Goal: Information Seeking & Learning: Learn about a topic

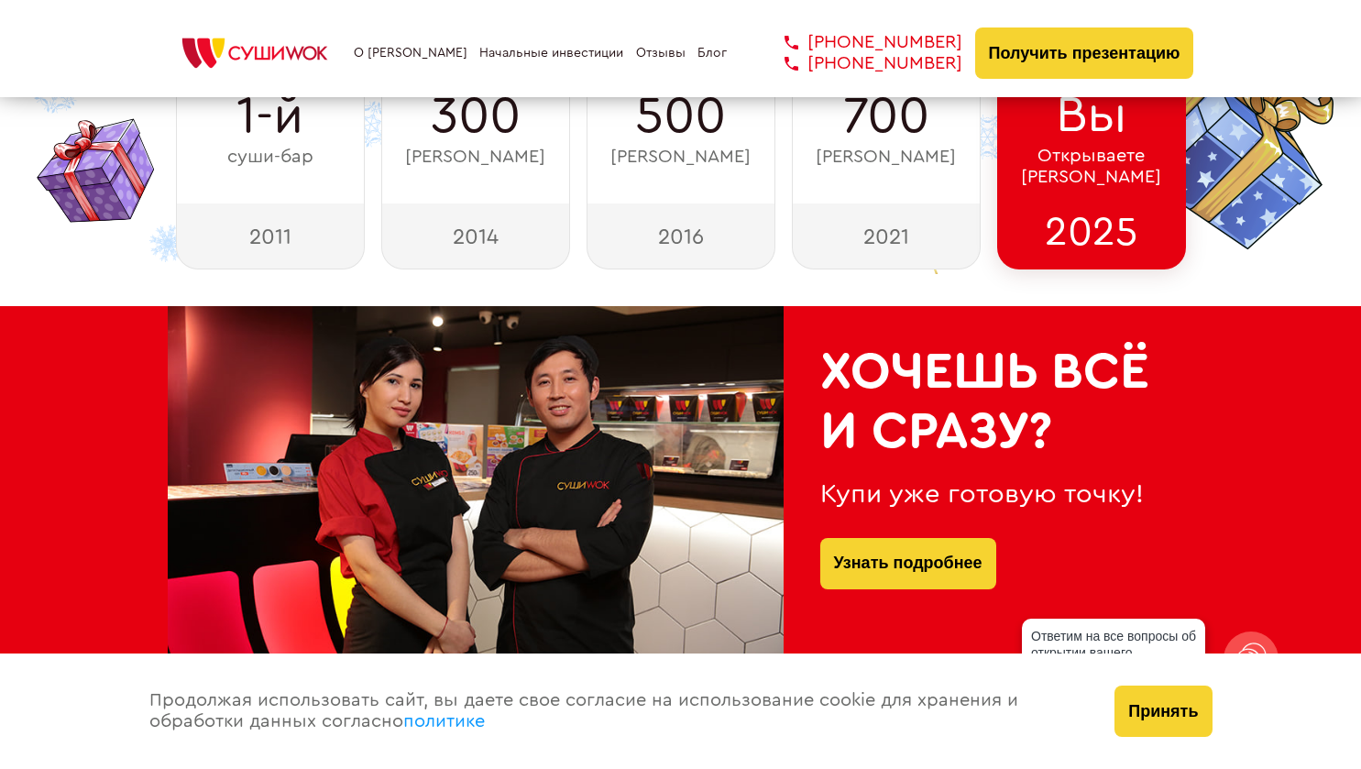
scroll to position [825, 0]
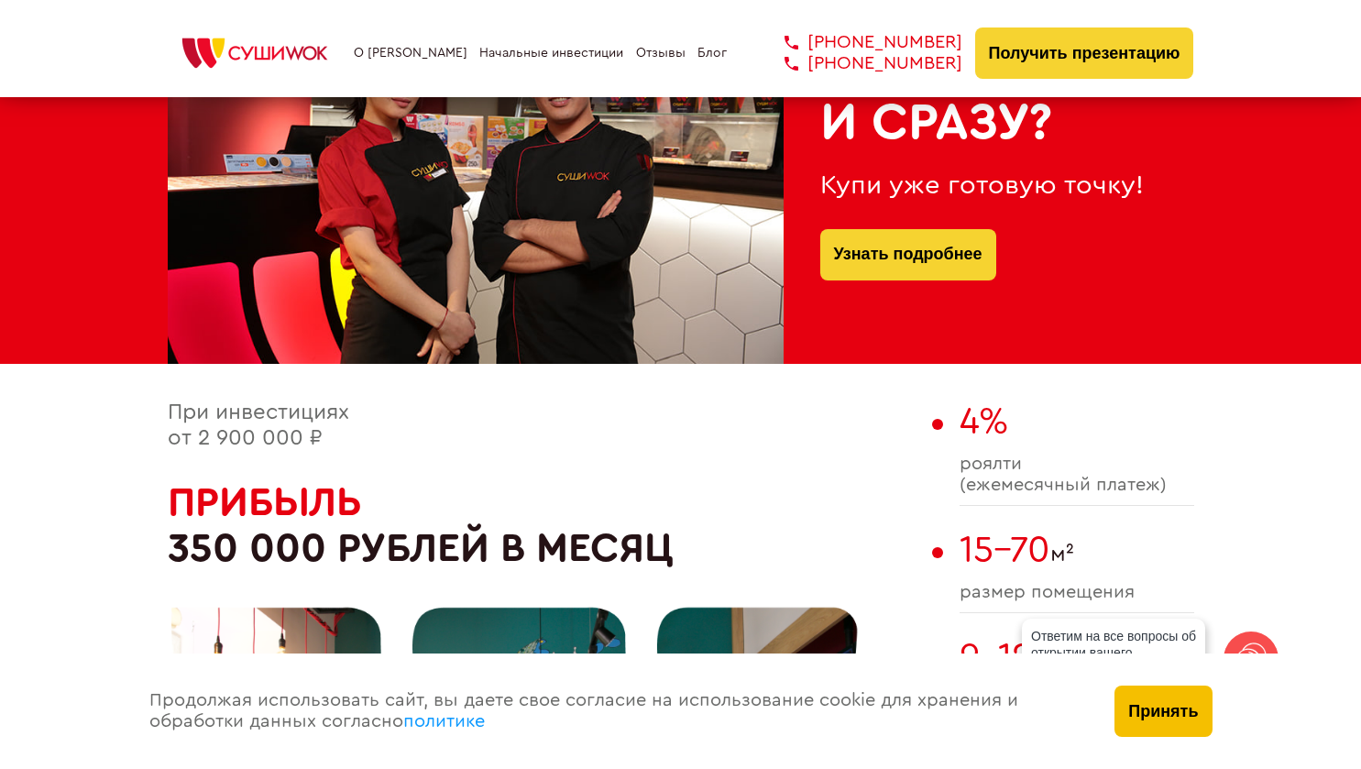
click at [1176, 700] on button "Принять" at bounding box center [1163, 711] width 97 height 51
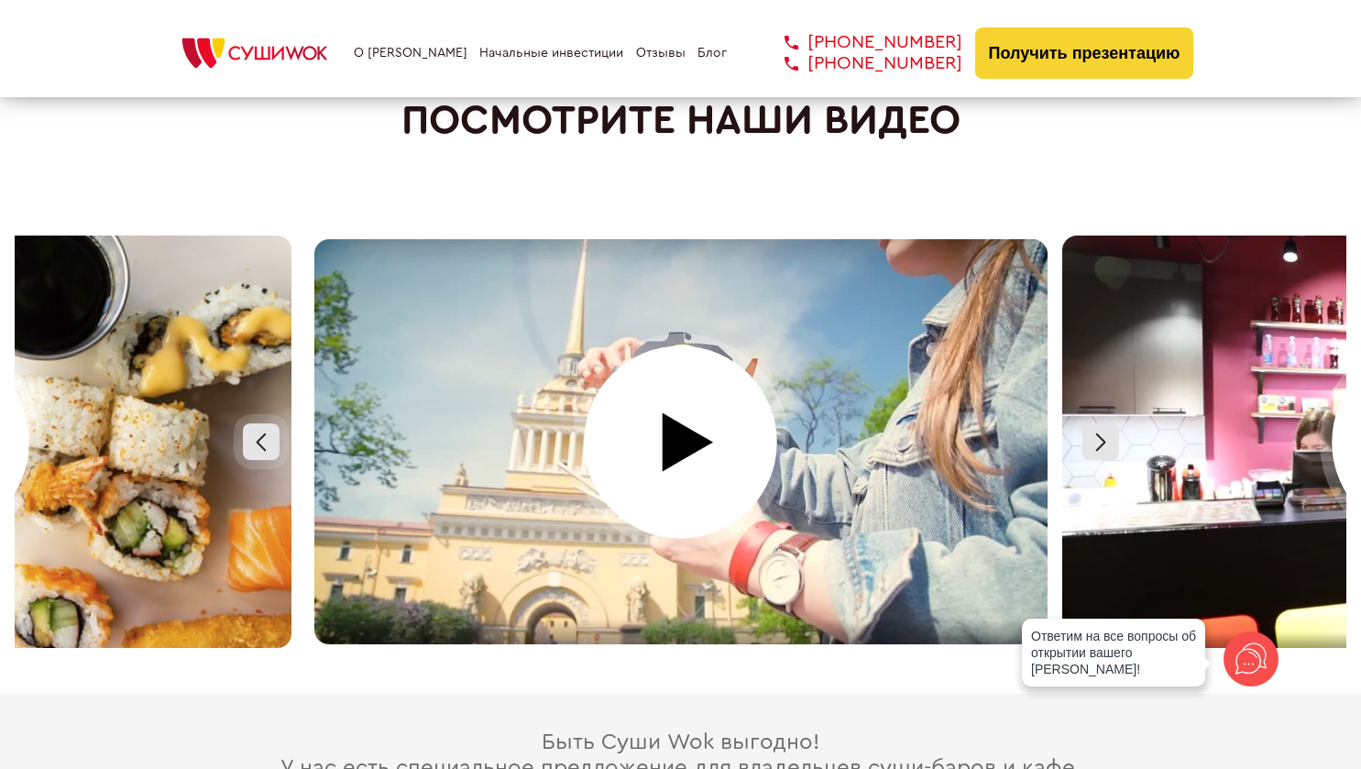
scroll to position [7989, 0]
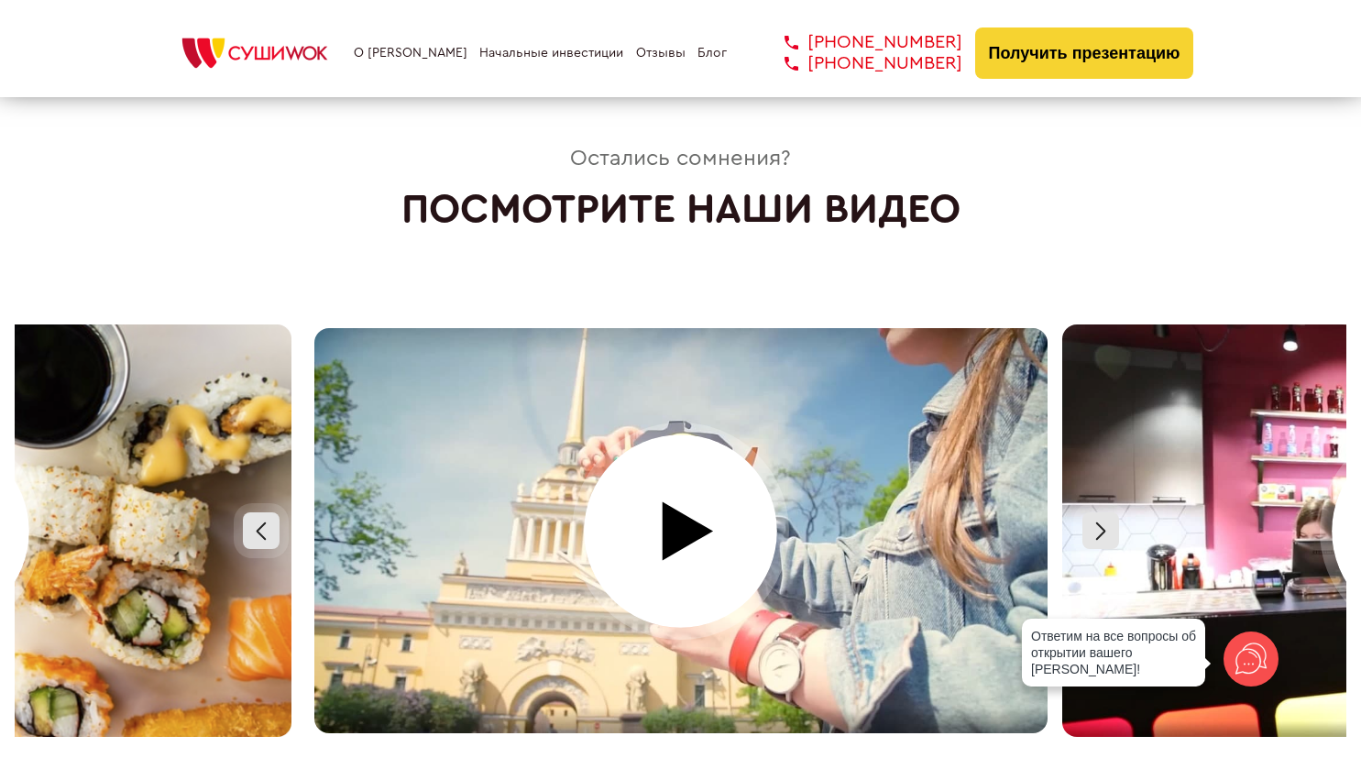
drag, startPoint x: 1184, startPoint y: 554, endPoint x: 941, endPoint y: 558, distance: 243.0
click at [966, 558] on div at bounding box center [681, 531] width 2244 height 413
click at [1091, 521] on div at bounding box center [1101, 530] width 37 height 37
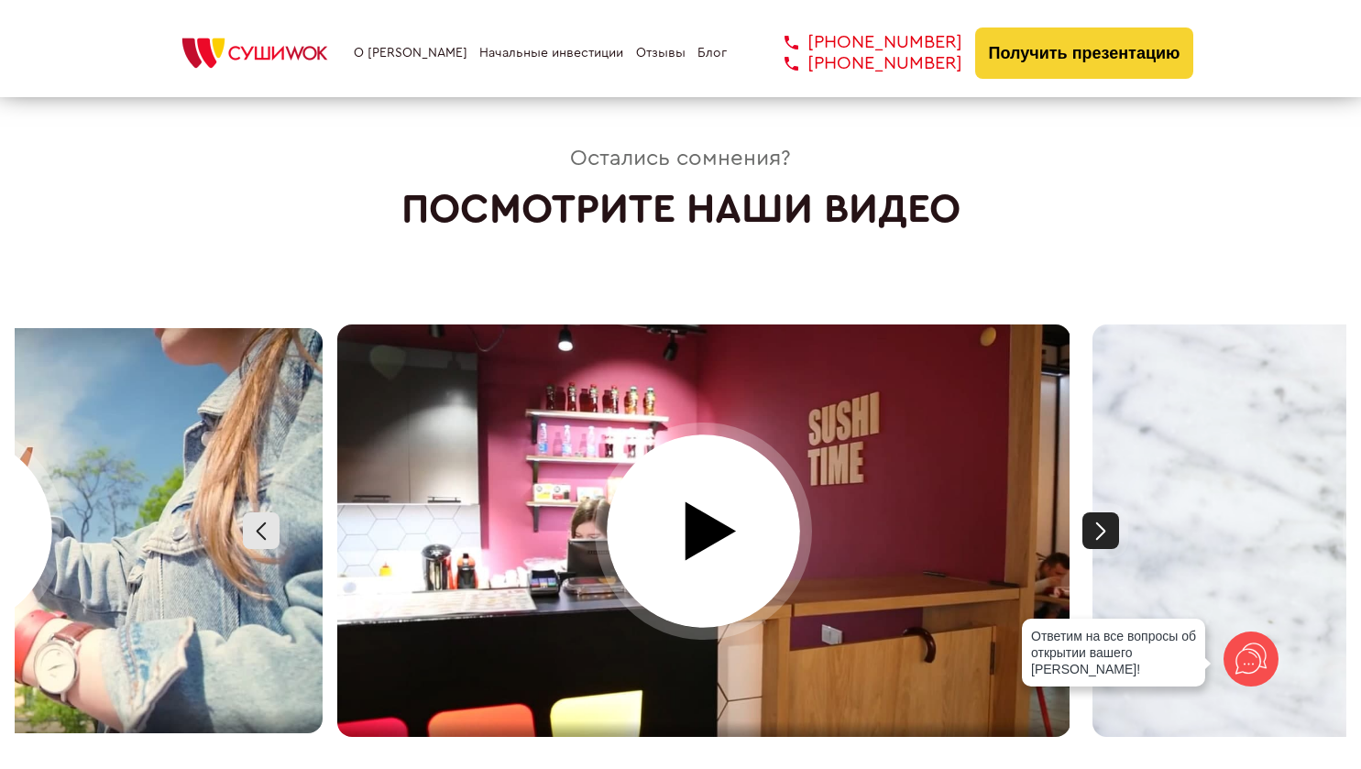
click at [1091, 521] on div at bounding box center [1101, 530] width 37 height 37
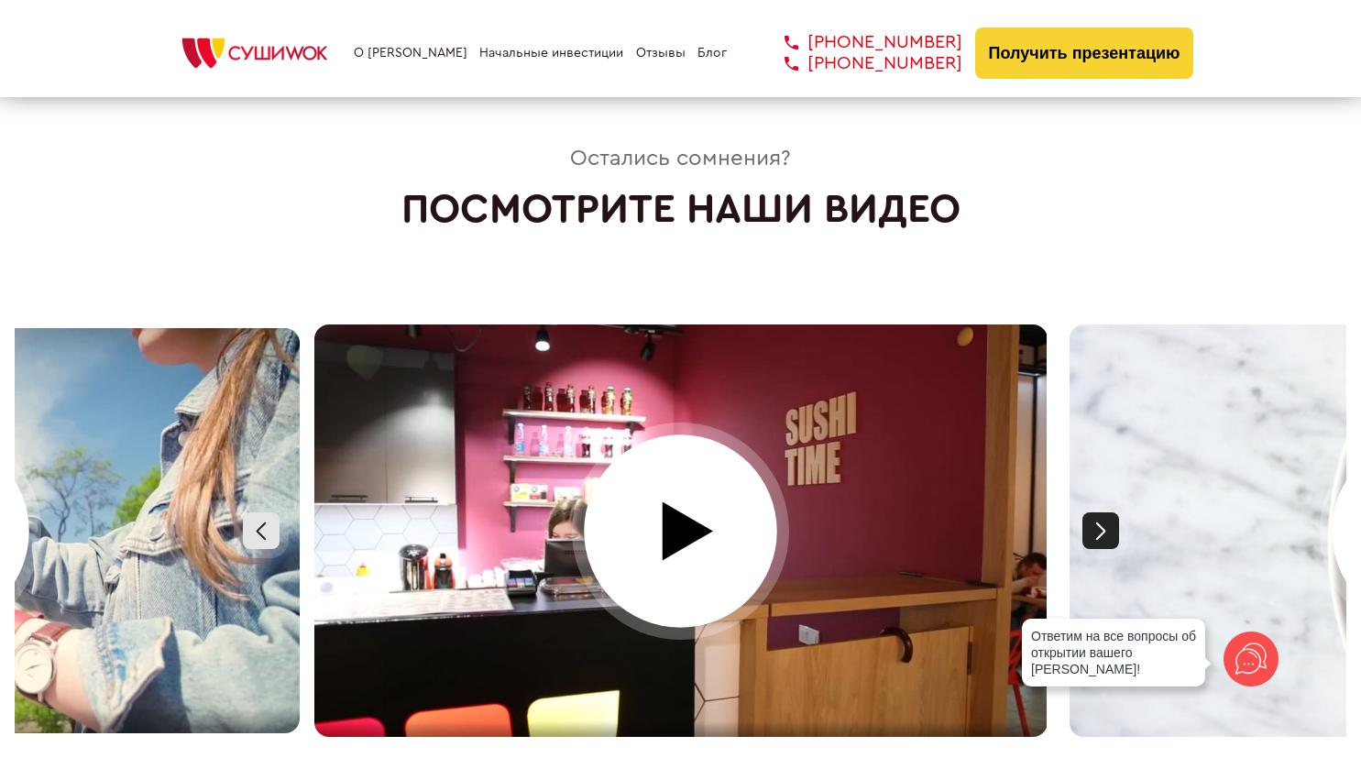
click at [1092, 520] on div at bounding box center [1101, 530] width 37 height 37
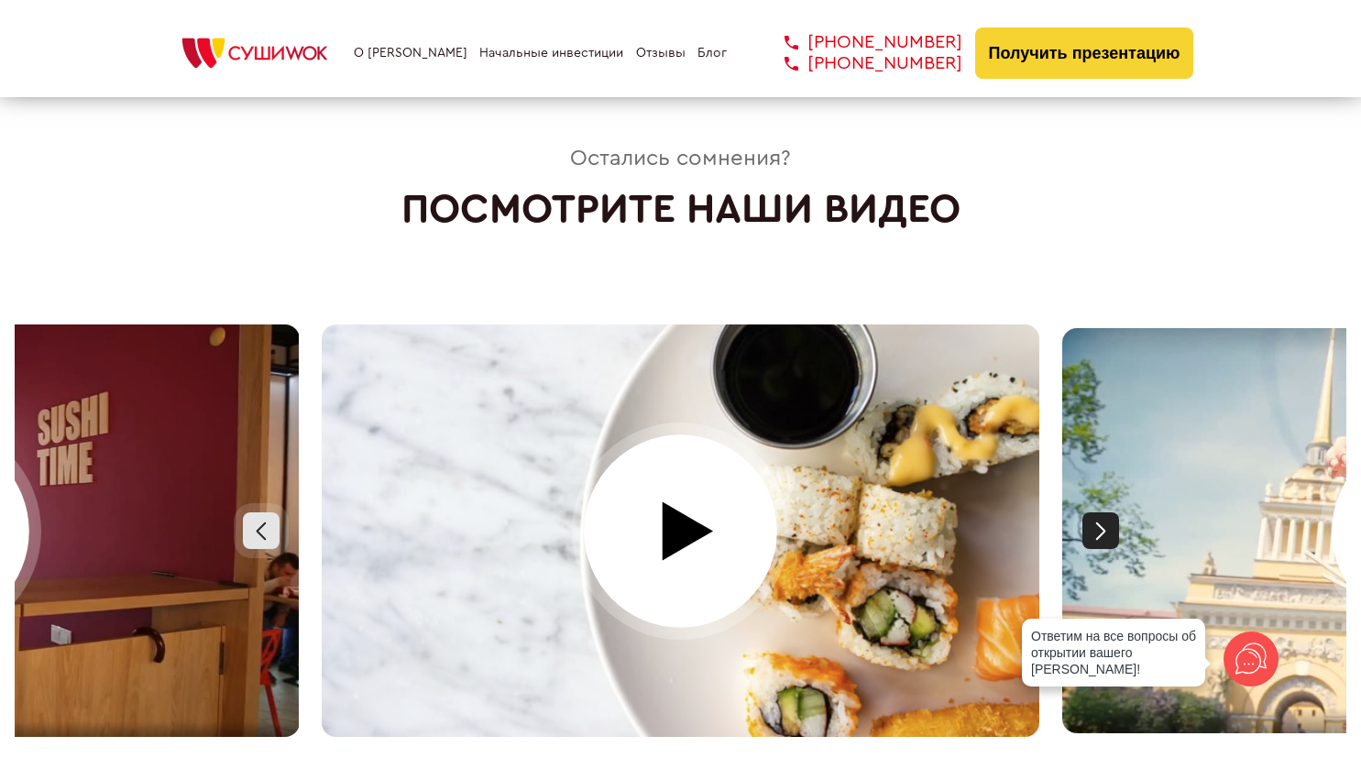
click at [1092, 520] on div at bounding box center [1101, 530] width 37 height 37
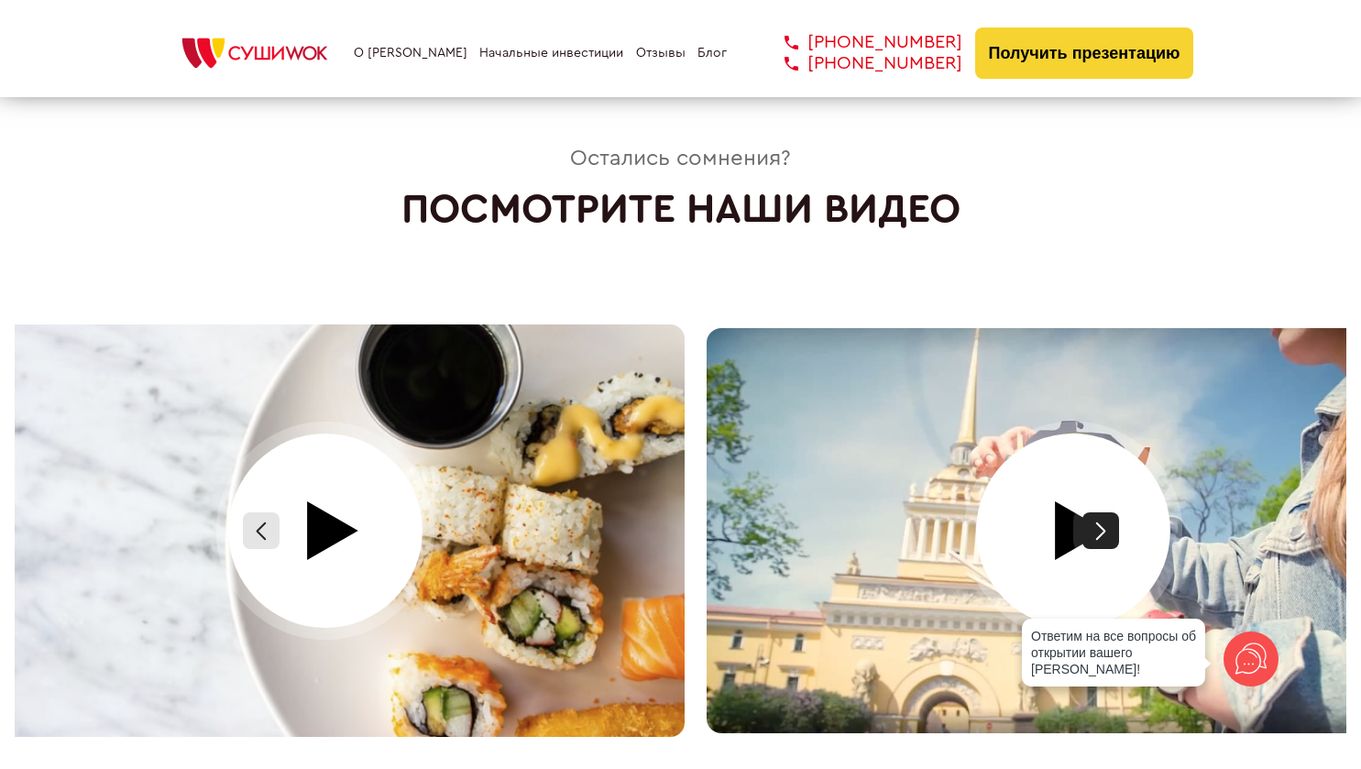
click at [1092, 520] on div at bounding box center [1101, 530] width 37 height 37
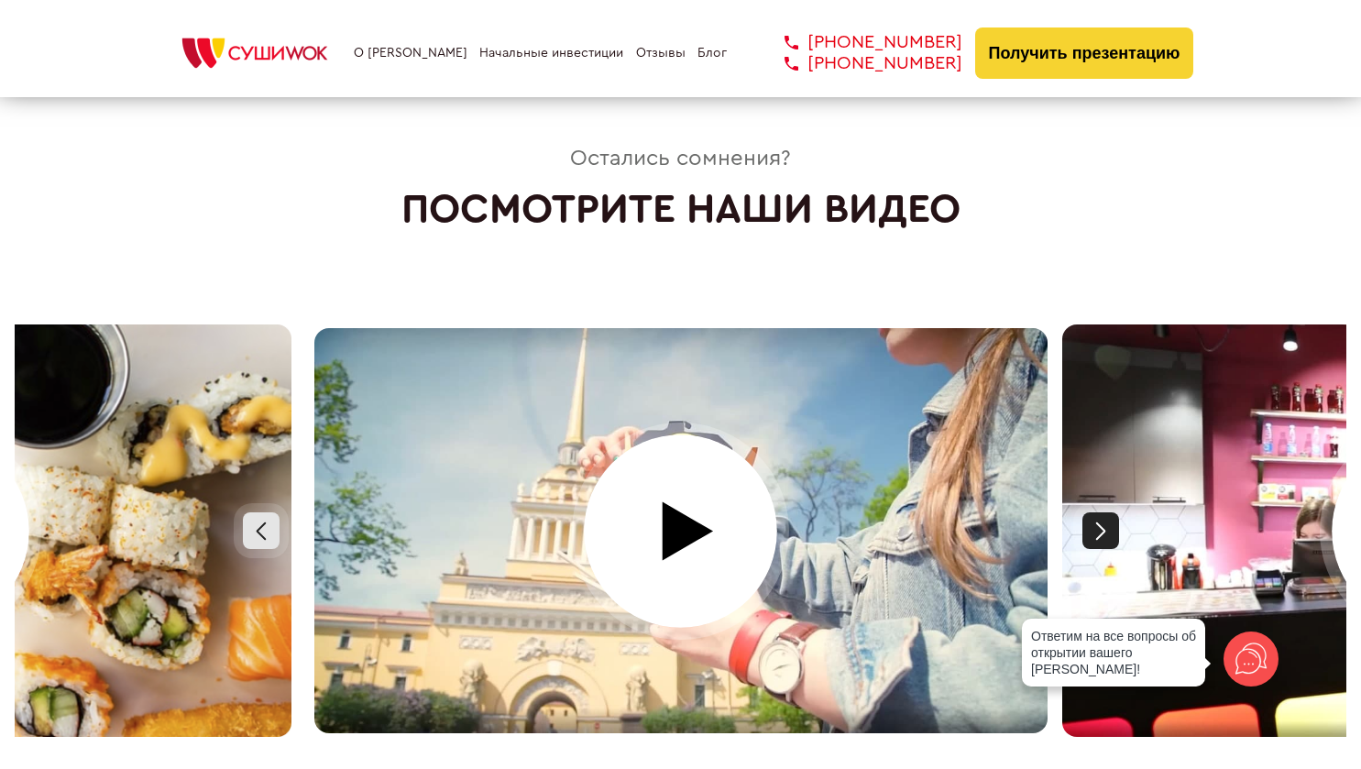
click at [1110, 530] on div at bounding box center [1101, 530] width 37 height 37
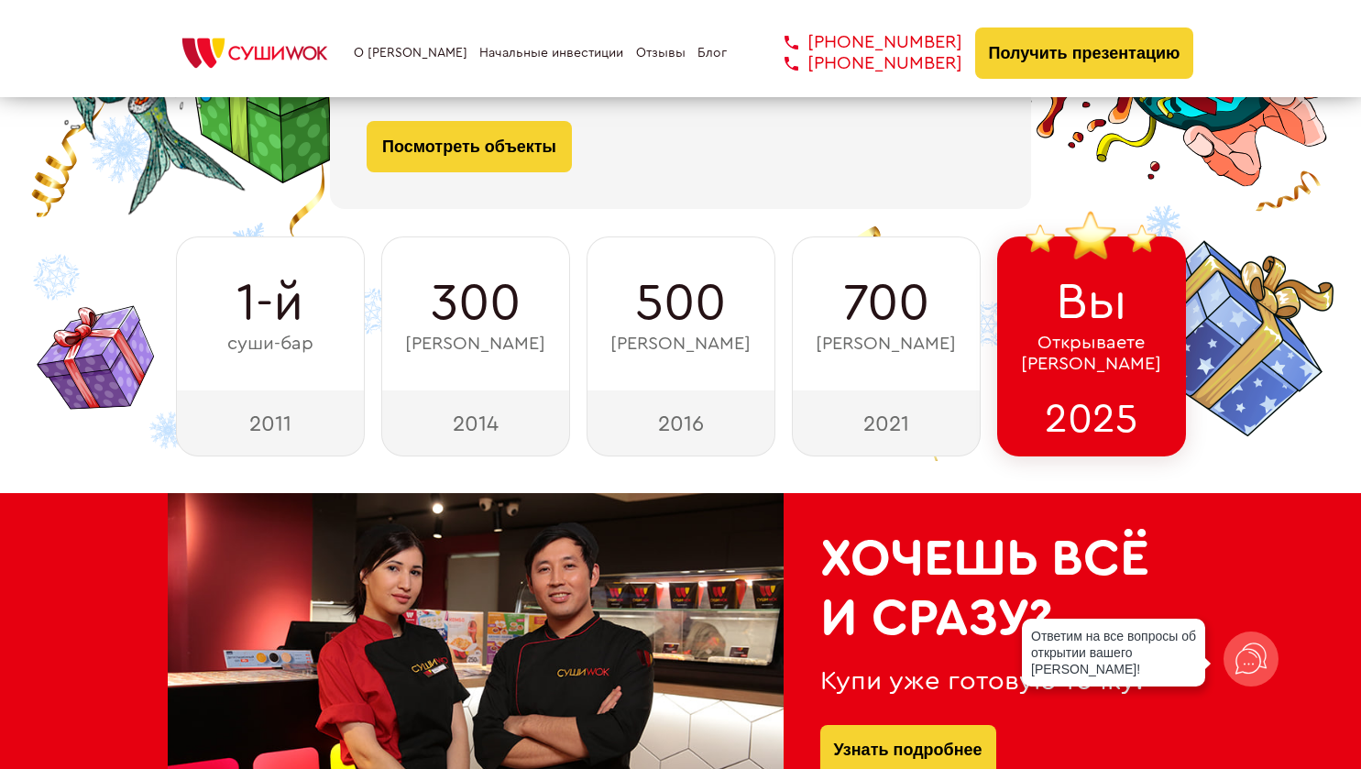
scroll to position [367, 0]
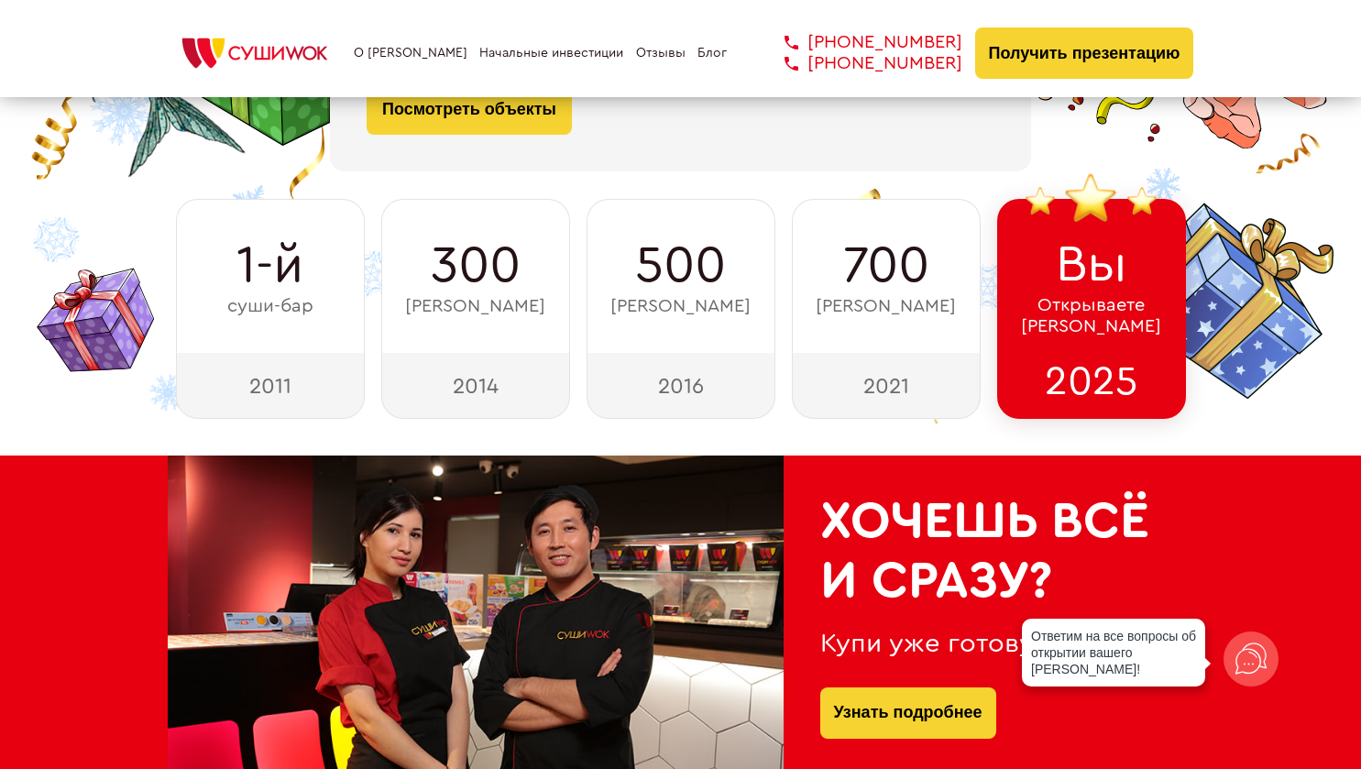
click at [890, 379] on div "2021" at bounding box center [886, 386] width 189 height 66
click at [883, 388] on div "2021" at bounding box center [886, 386] width 189 height 66
click at [908, 382] on div "2021" at bounding box center [886, 386] width 189 height 66
click at [909, 305] on span "[PERSON_NAME]" at bounding box center [886, 306] width 140 height 21
click at [927, 311] on span "[PERSON_NAME]" at bounding box center [886, 306] width 140 height 21
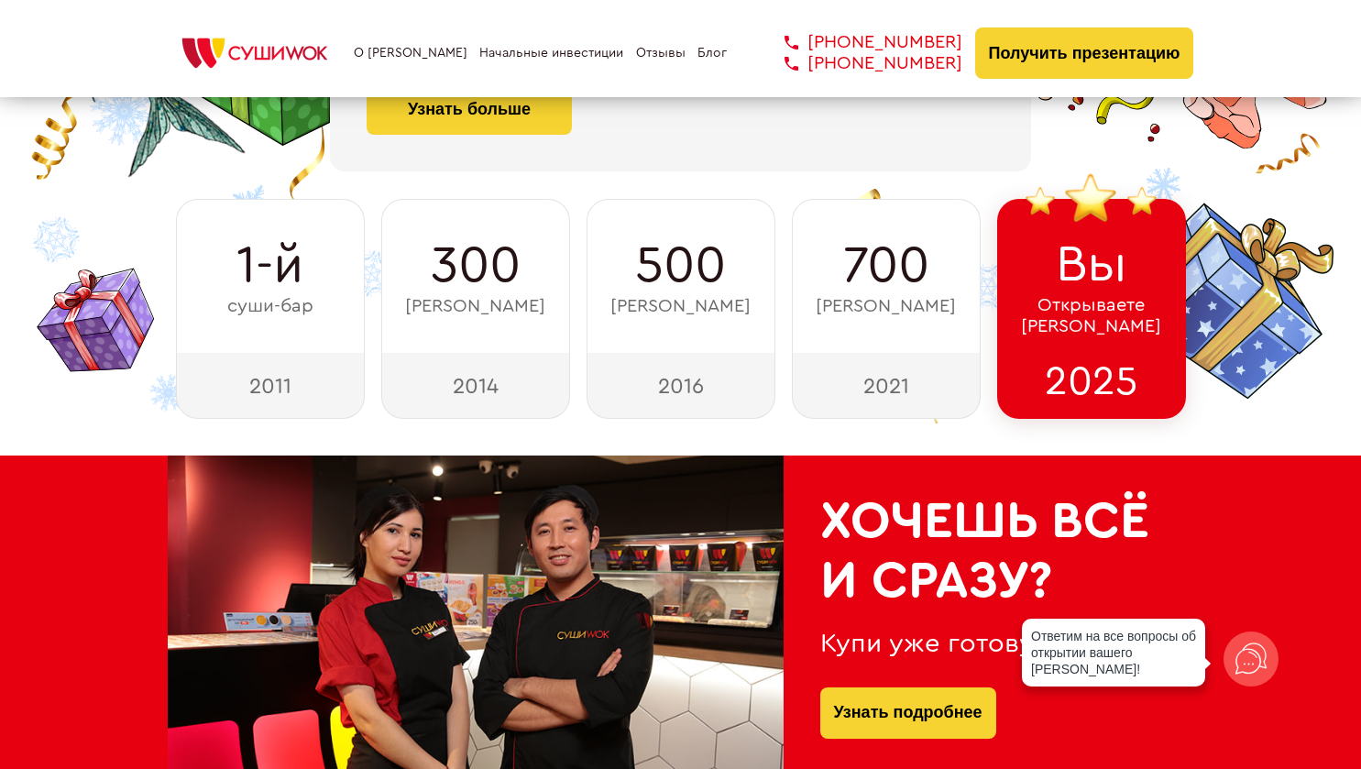
drag, startPoint x: 943, startPoint y: 305, endPoint x: 932, endPoint y: 303, distance: 11.2
click at [942, 305] on div "700 суши-баров" at bounding box center [886, 276] width 189 height 154
click at [907, 298] on span "[PERSON_NAME]" at bounding box center [886, 306] width 140 height 21
click at [878, 260] on span "700" at bounding box center [886, 266] width 86 height 59
drag, startPoint x: 848, startPoint y: 253, endPoint x: 916, endPoint y: 311, distance: 89.1
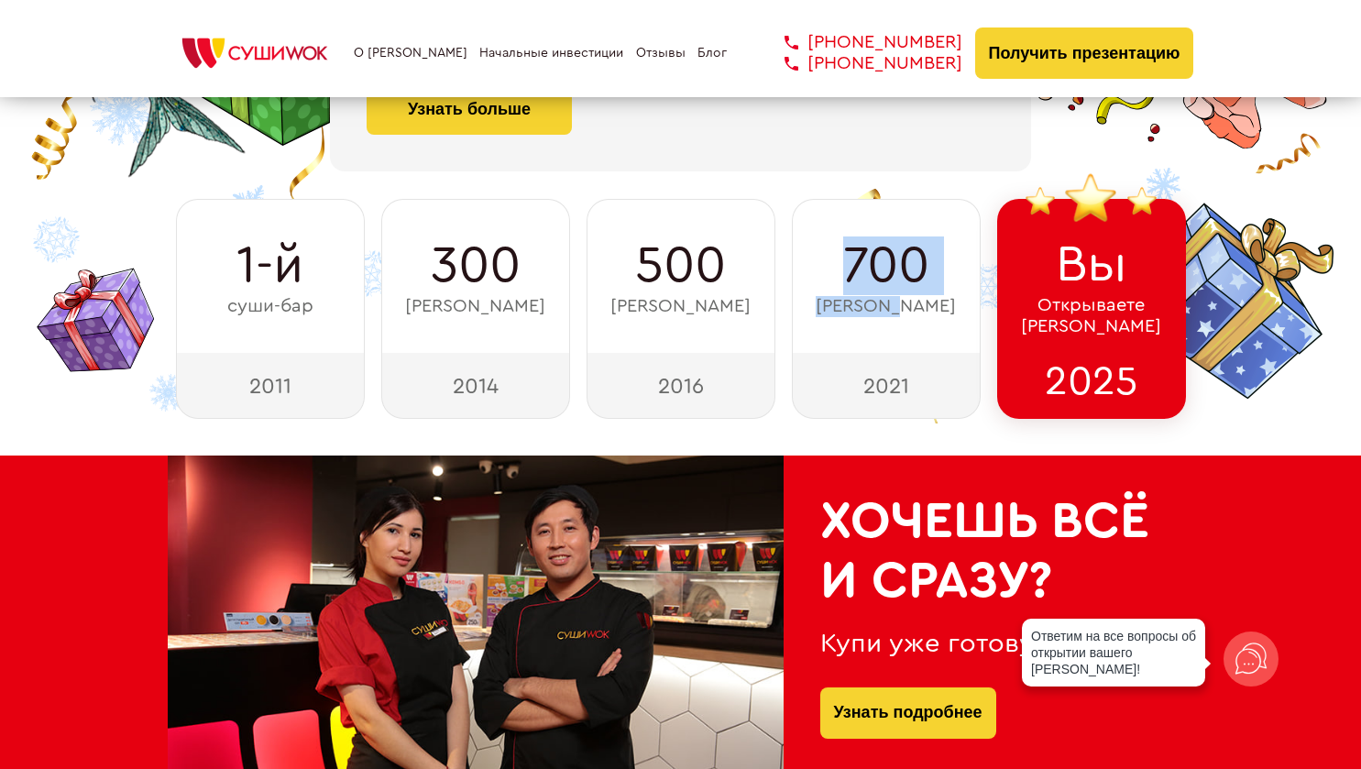
click at [916, 311] on div "700 суши-баров" at bounding box center [886, 276] width 189 height 154
click at [928, 314] on span "[PERSON_NAME]" at bounding box center [886, 306] width 140 height 21
drag, startPoint x: 954, startPoint y: 312, endPoint x: 925, endPoint y: 308, distance: 29.6
click at [926, 310] on div "700 суши-баров" at bounding box center [886, 276] width 189 height 154
drag, startPoint x: 914, startPoint y: 299, endPoint x: 906, endPoint y: 292, distance: 10.5
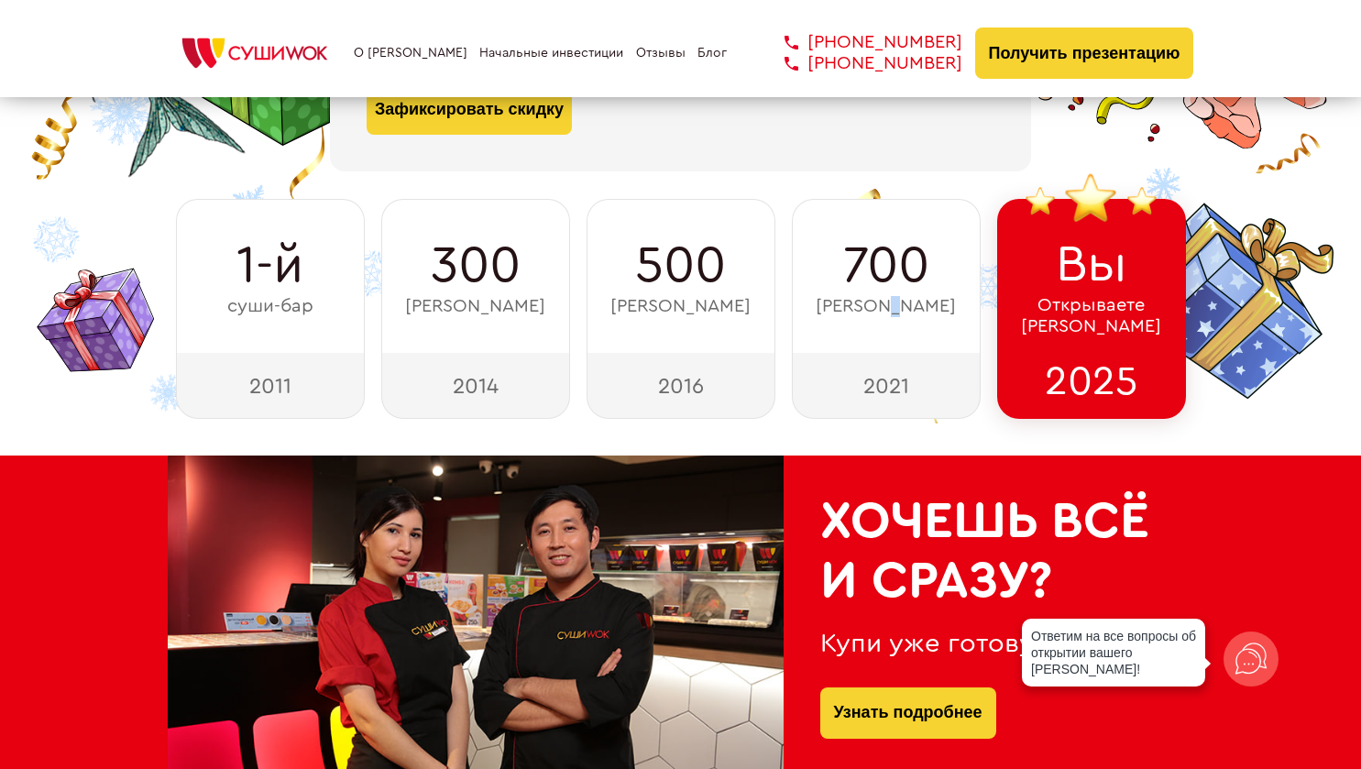
click at [906, 293] on div "700 суши-баров" at bounding box center [886, 276] width 189 height 154
click at [876, 267] on span "700" at bounding box center [886, 266] width 86 height 59
click at [880, 283] on span "700" at bounding box center [886, 266] width 86 height 59
click at [915, 309] on span "[PERSON_NAME]" at bounding box center [886, 306] width 140 height 21
drag, startPoint x: 930, startPoint y: 324, endPoint x: 916, endPoint y: 307, distance: 21.5
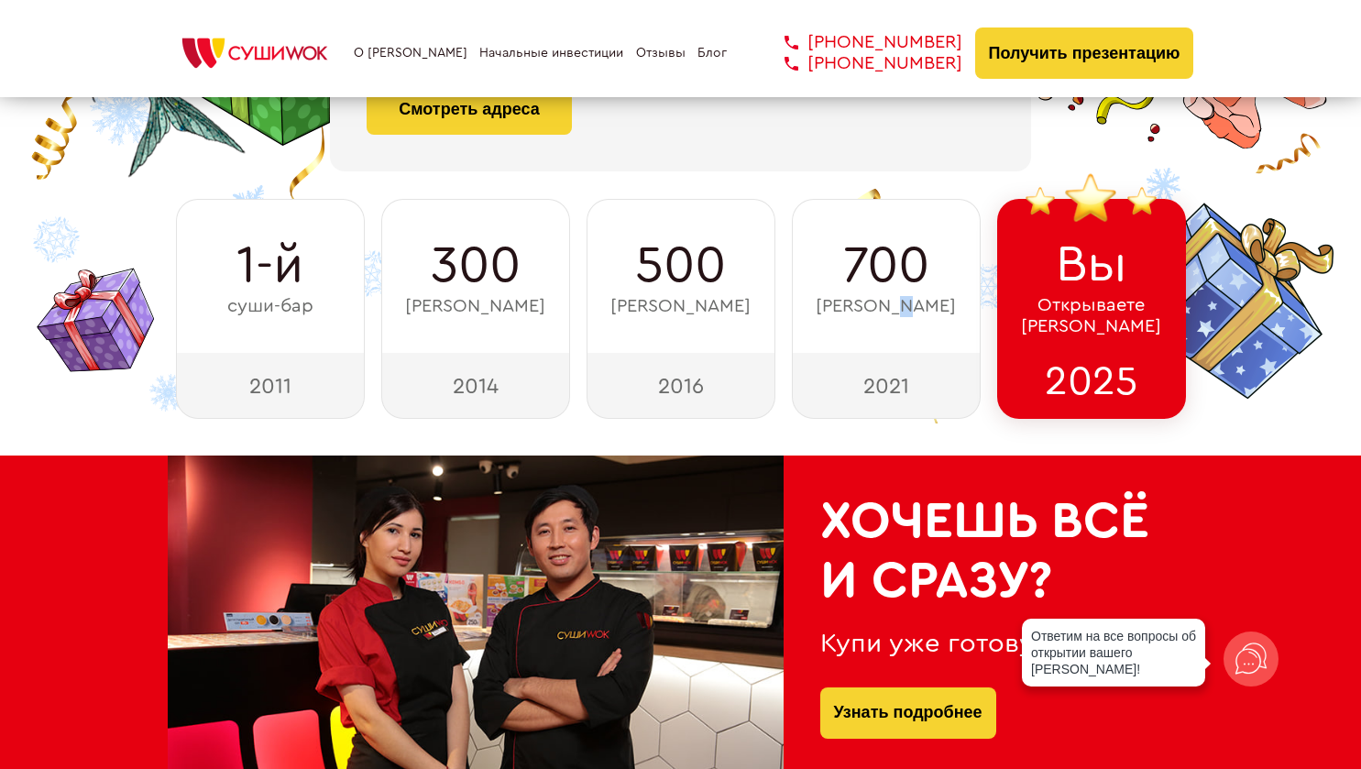
click at [920, 311] on div "700 суши-баров" at bounding box center [886, 276] width 189 height 154
click at [904, 307] on span "[PERSON_NAME]" at bounding box center [886, 306] width 140 height 21
click at [885, 280] on span "700" at bounding box center [886, 266] width 86 height 59
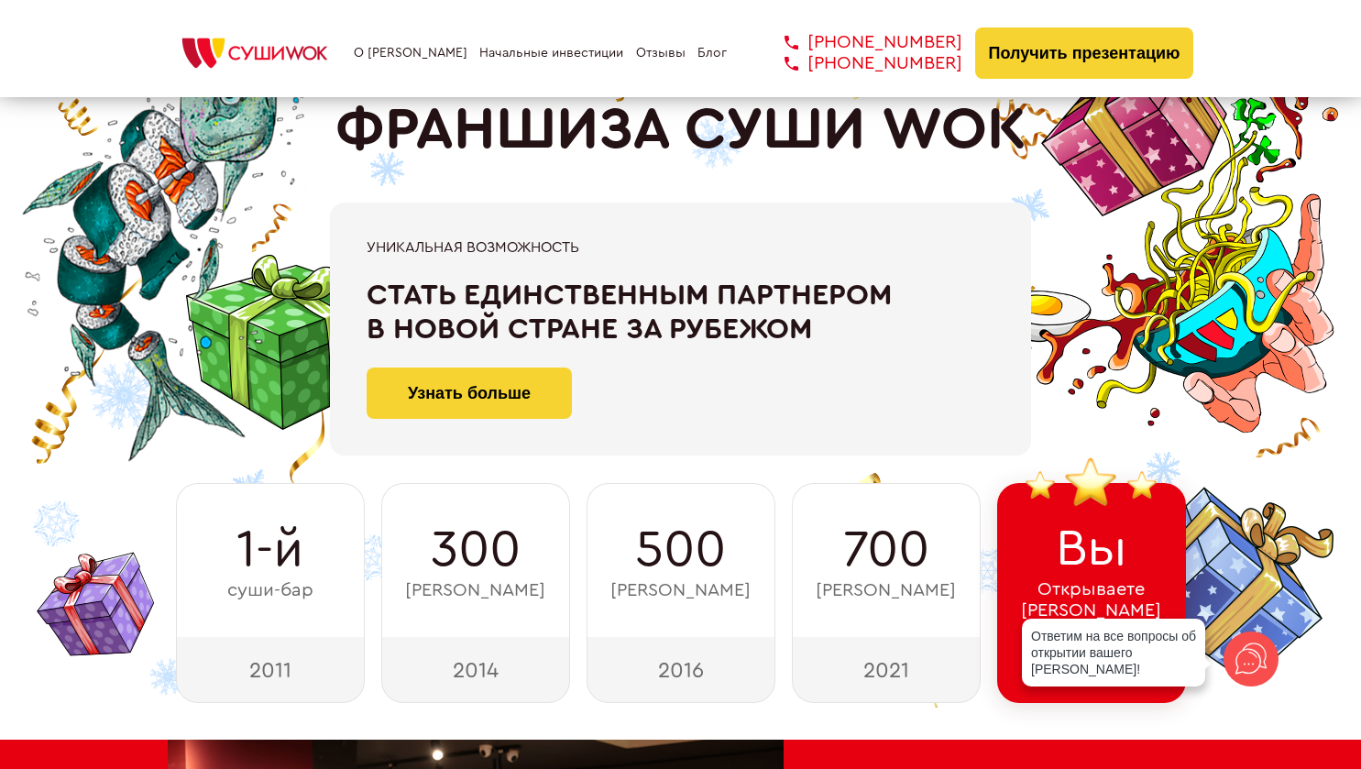
scroll to position [85, 0]
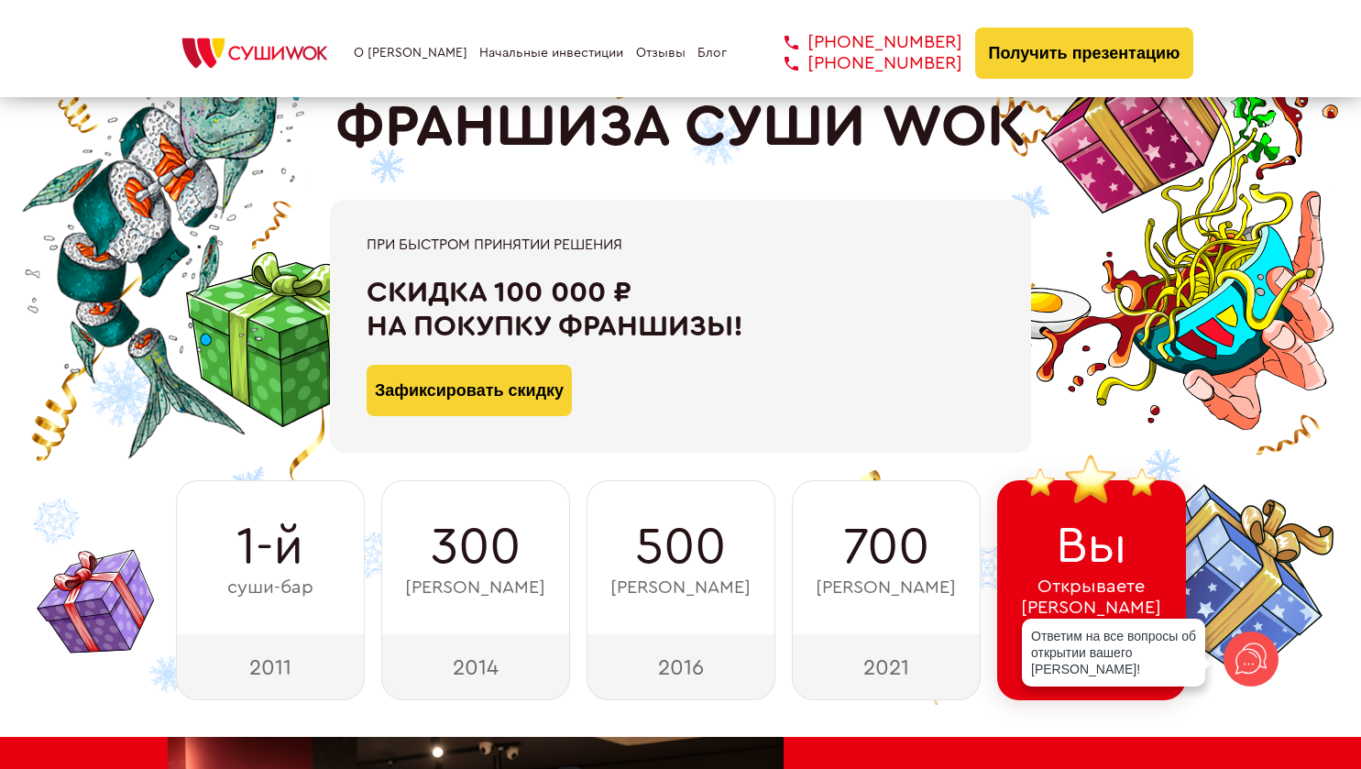
click at [400, 47] on link "О [PERSON_NAME]" at bounding box center [411, 53] width 114 height 15
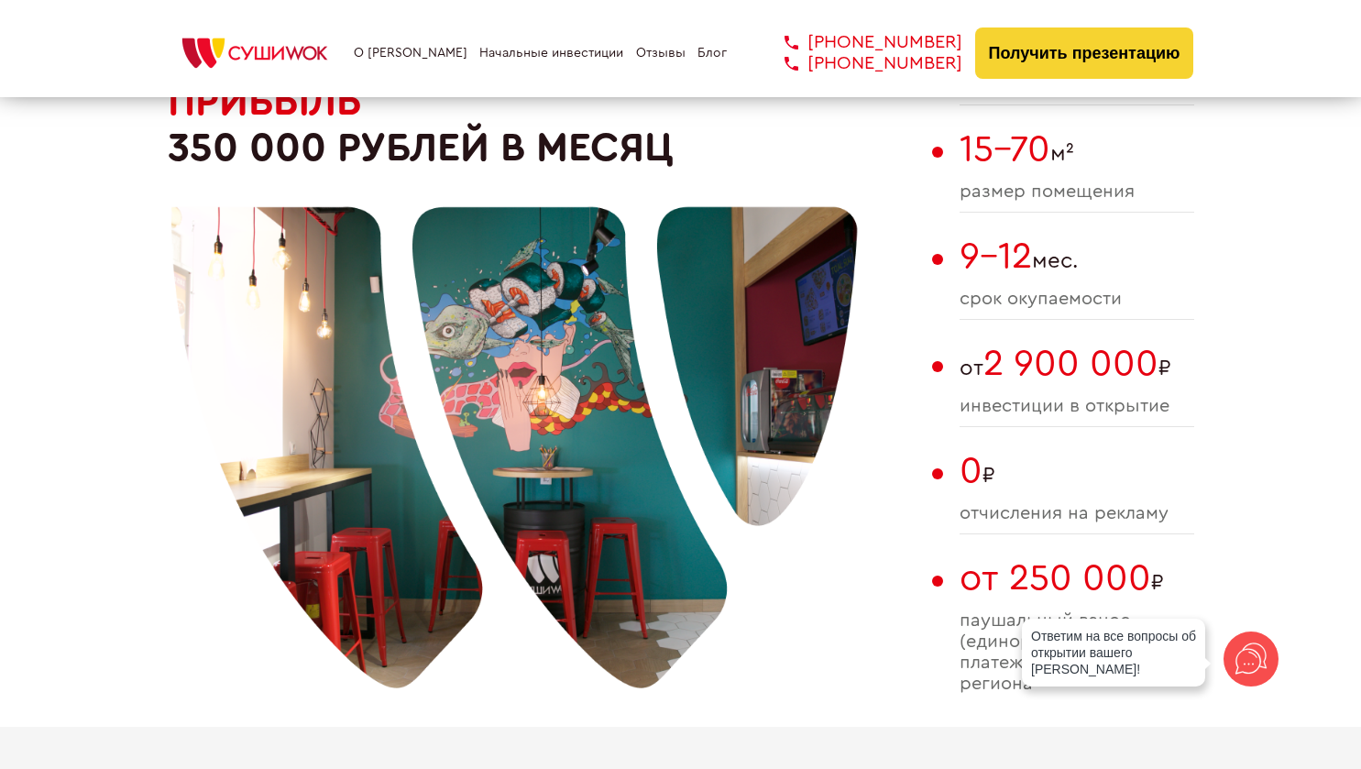
click at [542, 63] on div "О франшизе Начальные инвестиции Отзывы Блог [PHONE_NUMBER] [PHONE_NUMBER] [PHON…" at bounding box center [681, 53] width 1027 height 51
click at [542, 50] on link "Начальные инвестиции" at bounding box center [551, 53] width 144 height 15
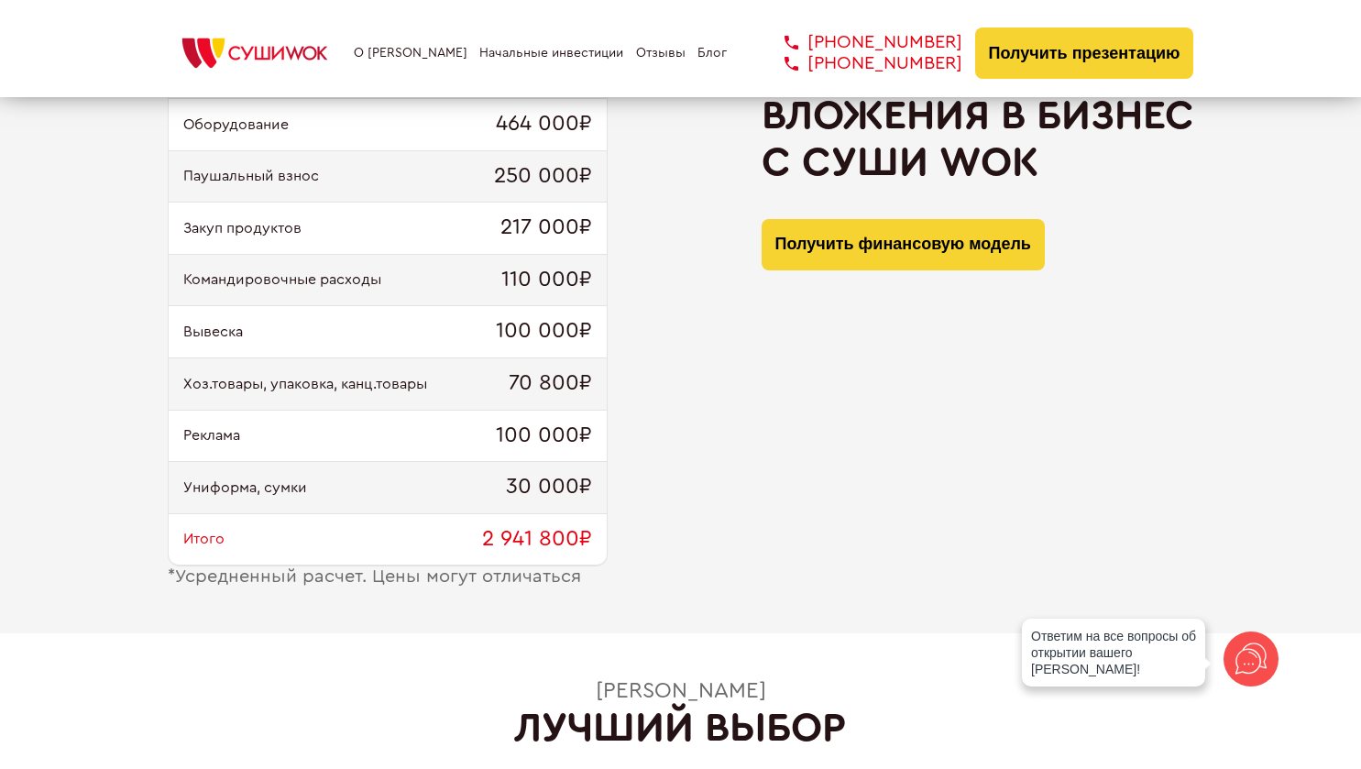
click at [636, 57] on link "Отзывы" at bounding box center [661, 53] width 50 height 15
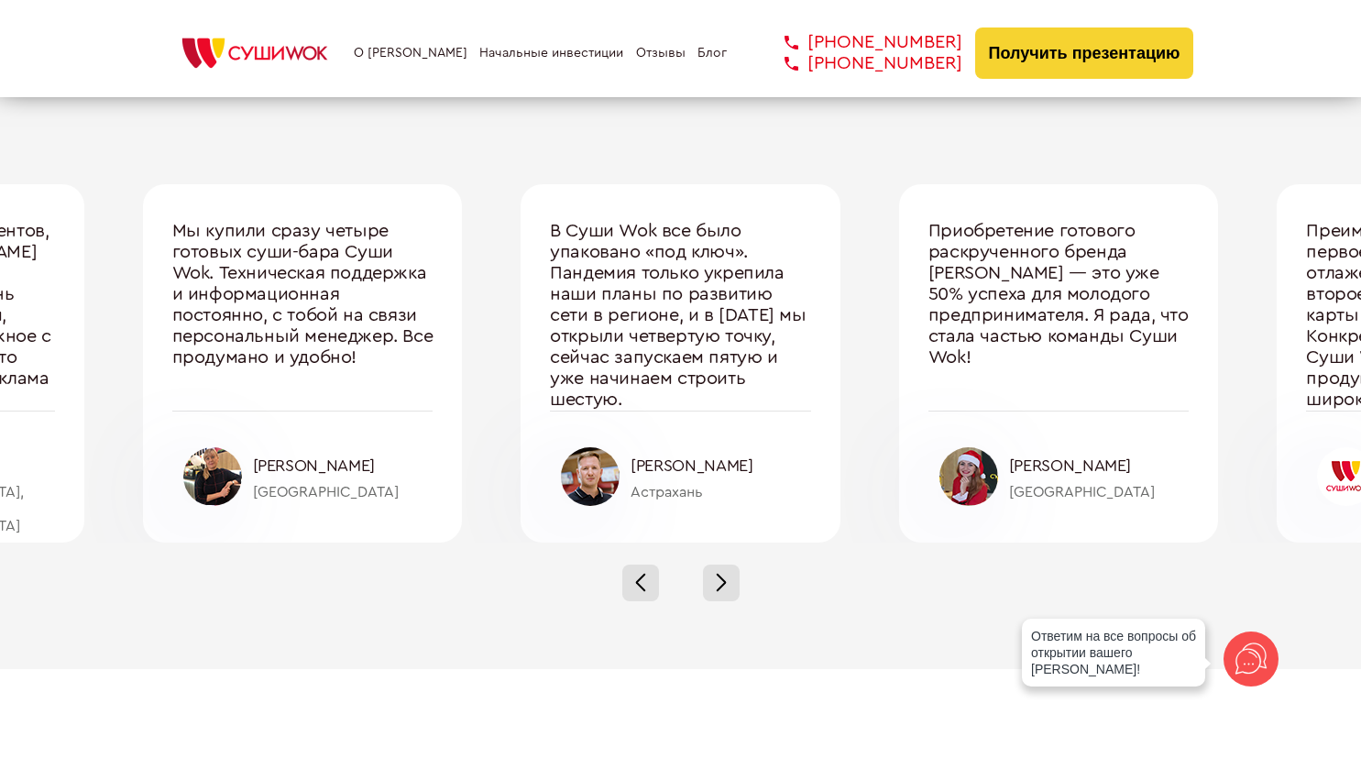
drag, startPoint x: 403, startPoint y: 44, endPoint x: 399, endPoint y: 58, distance: 14.5
click at [399, 58] on div "О франшизе Начальные инвестиции Отзывы Блог [PHONE_NUMBER] [PHONE_NUMBER] [PHON…" at bounding box center [681, 53] width 1027 height 51
click at [399, 58] on link "О [PERSON_NAME]" at bounding box center [411, 53] width 114 height 15
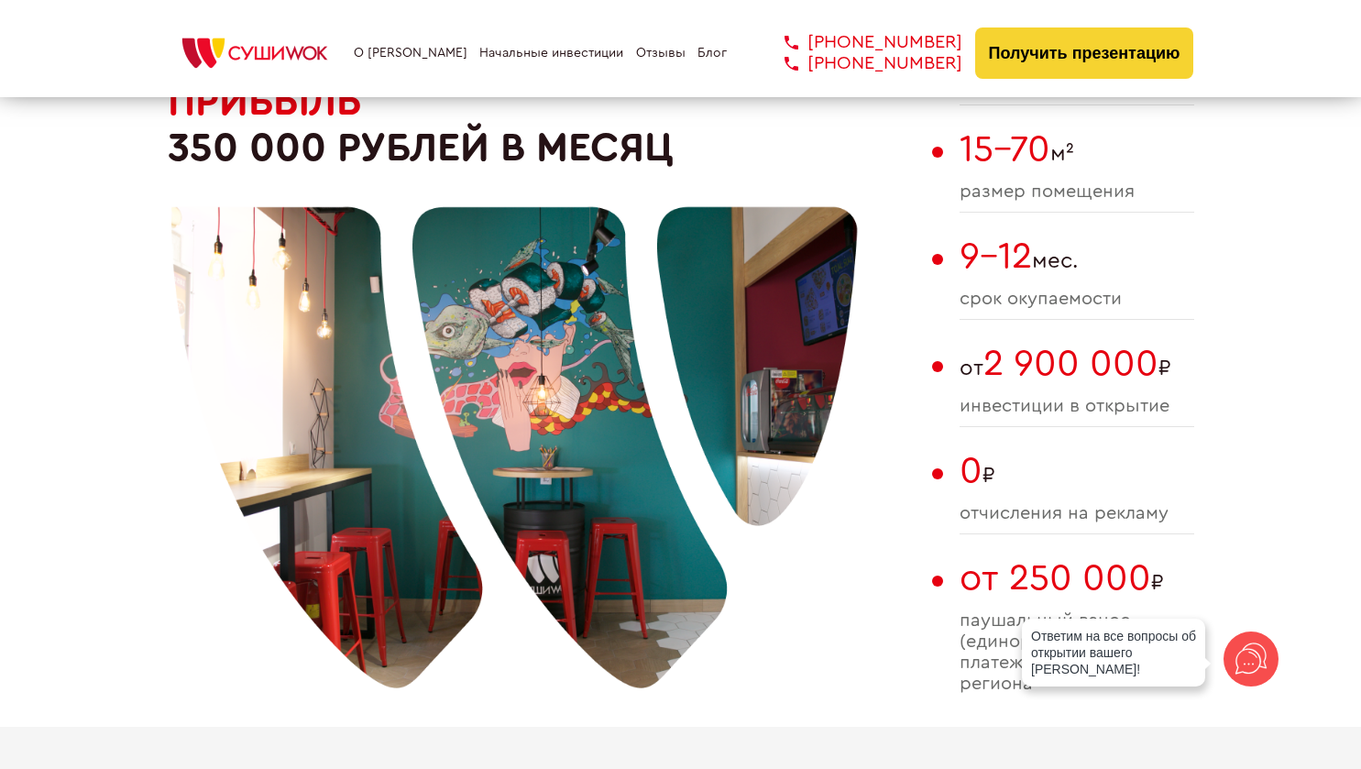
click at [399, 58] on link "О [PERSON_NAME]" at bounding box center [411, 53] width 114 height 15
click at [492, 55] on link "Начальные инвестиции" at bounding box center [551, 53] width 144 height 15
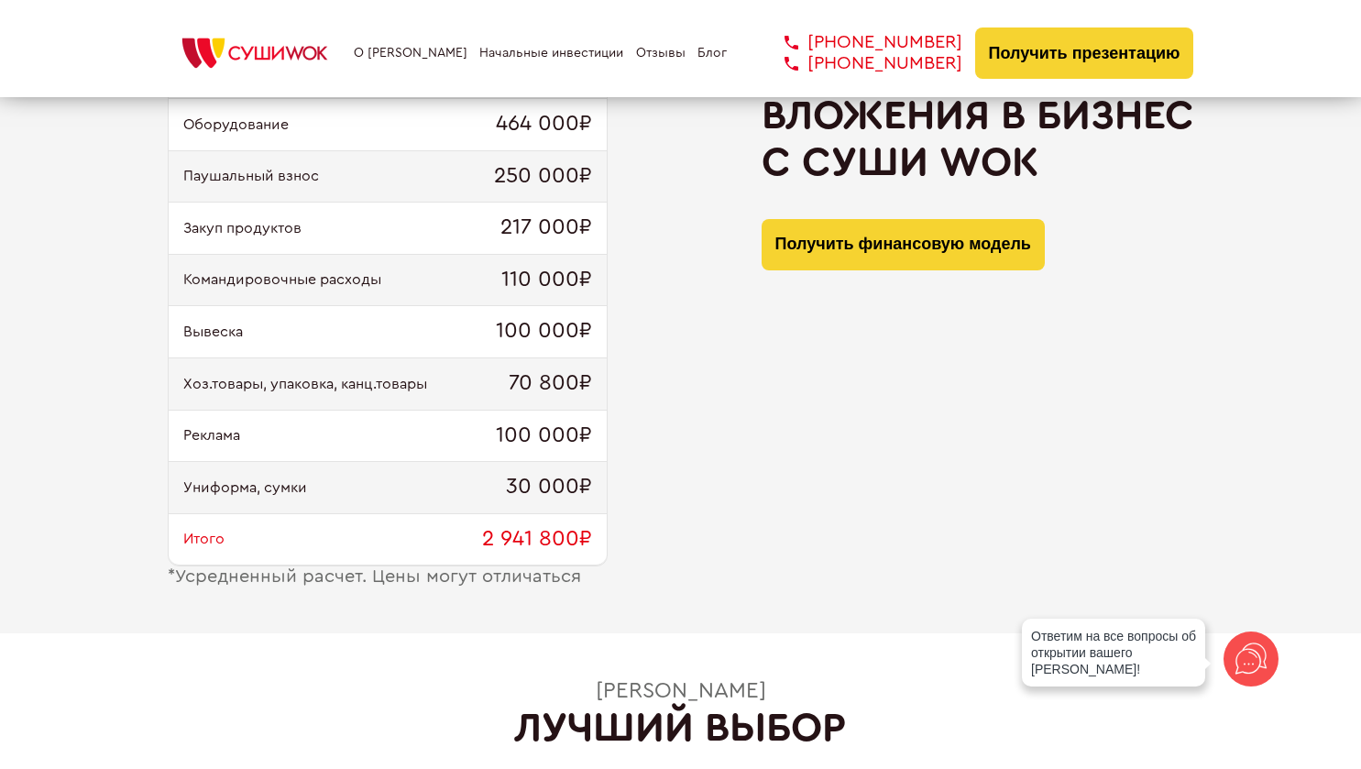
click at [304, 52] on img at bounding box center [255, 53] width 174 height 40
click at [408, 64] on div "О франшизе Начальные инвестиции Отзывы Блог [PHONE_NUMBER] [PHONE_NUMBER] [PHON…" at bounding box center [681, 53] width 1027 height 51
click at [405, 50] on link "О [PERSON_NAME]" at bounding box center [411, 53] width 114 height 15
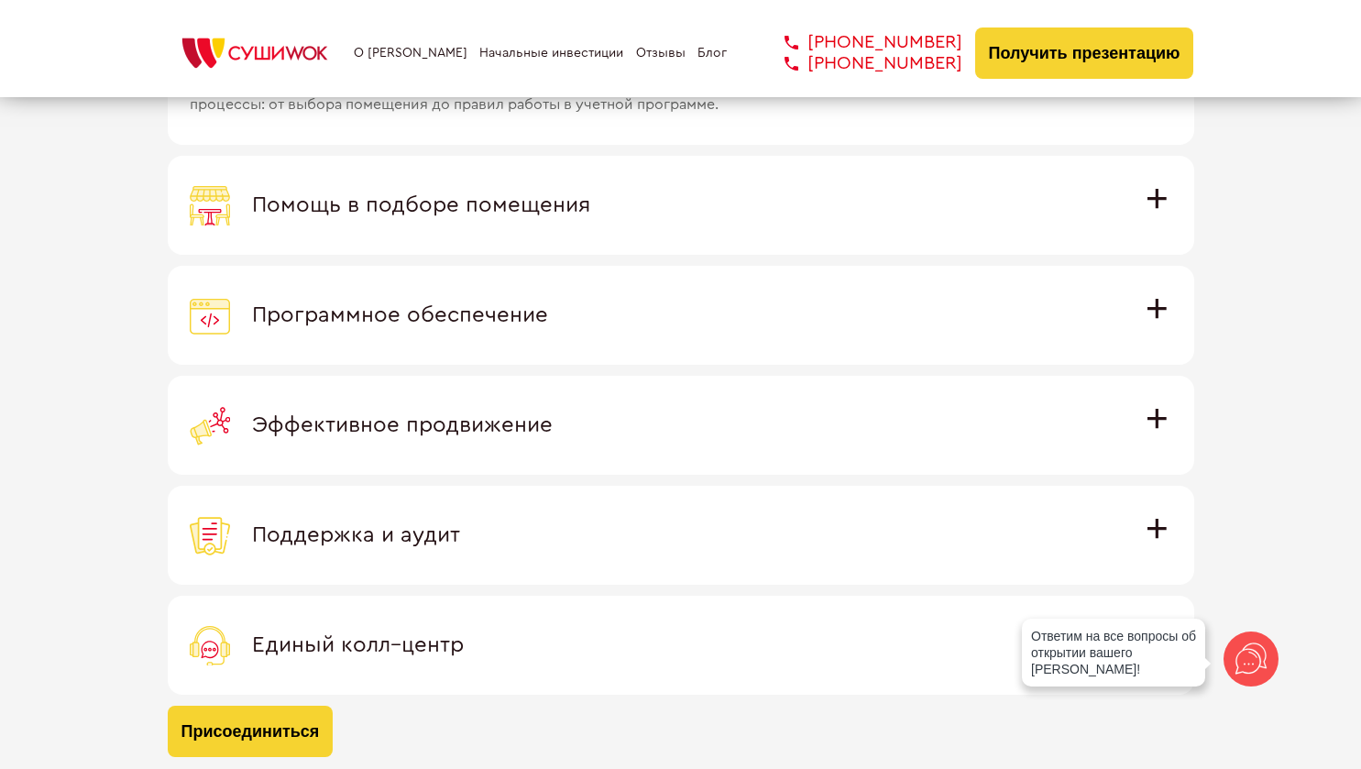
scroll to position [5260, 0]
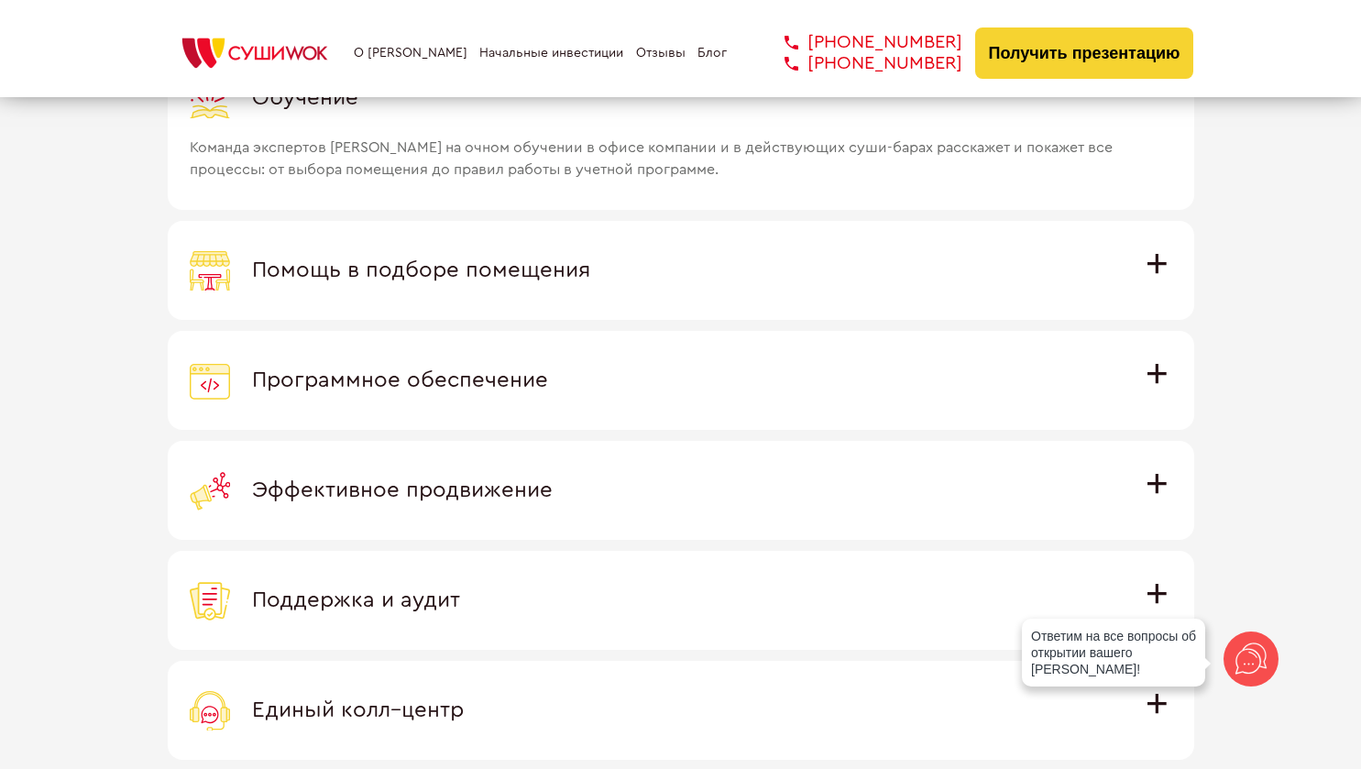
click at [521, 480] on span "Эффективное продвижение" at bounding box center [402, 490] width 301 height 22
click at [0, 0] on input "Эффективное продвижение Все рекламные материалы предоставляются централизованно…" at bounding box center [0, 0] width 0 height 0
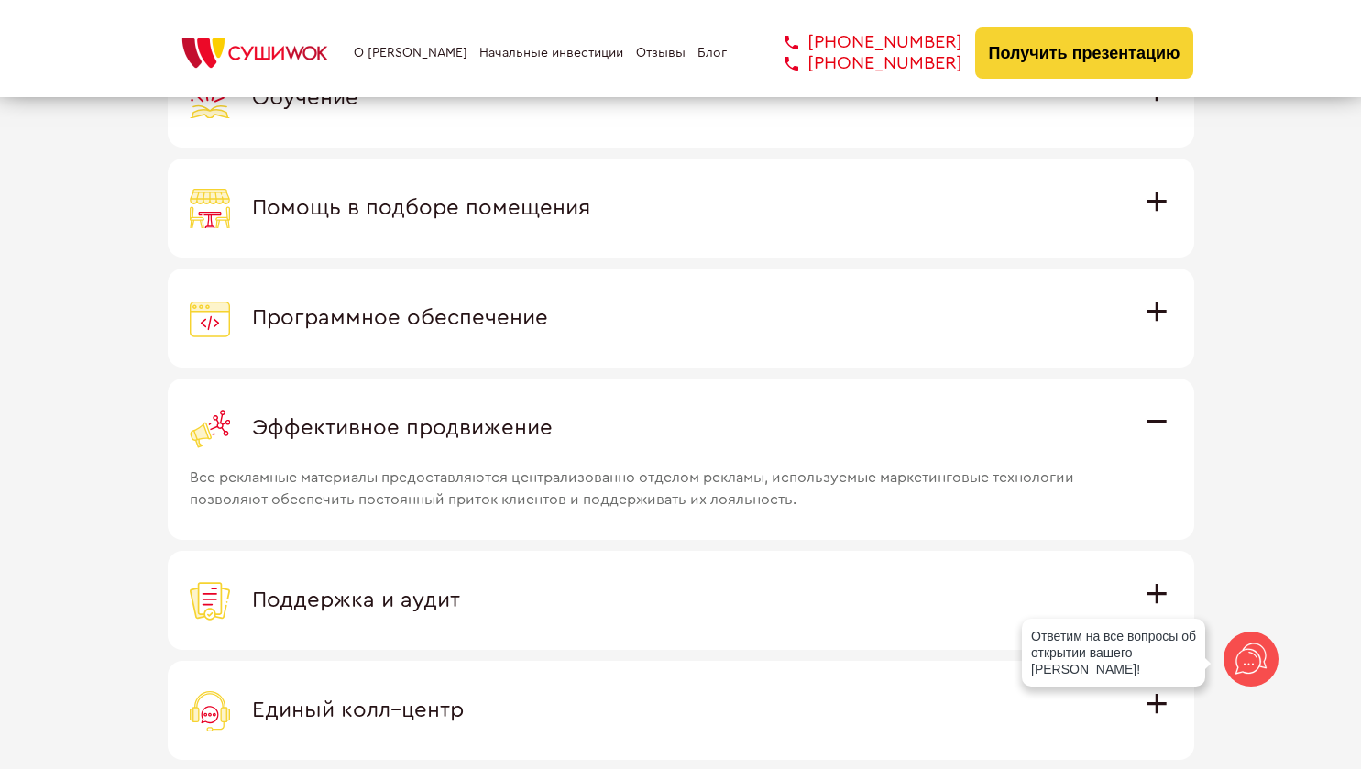
click at [478, 340] on label "Программное обеспечение Программное обеспечение разработано специально для [PER…" at bounding box center [681, 318] width 1027 height 99
click at [0, 0] on input "Программное обеспечение Программное обеспечение разработано специально для [PER…" at bounding box center [0, 0] width 0 height 0
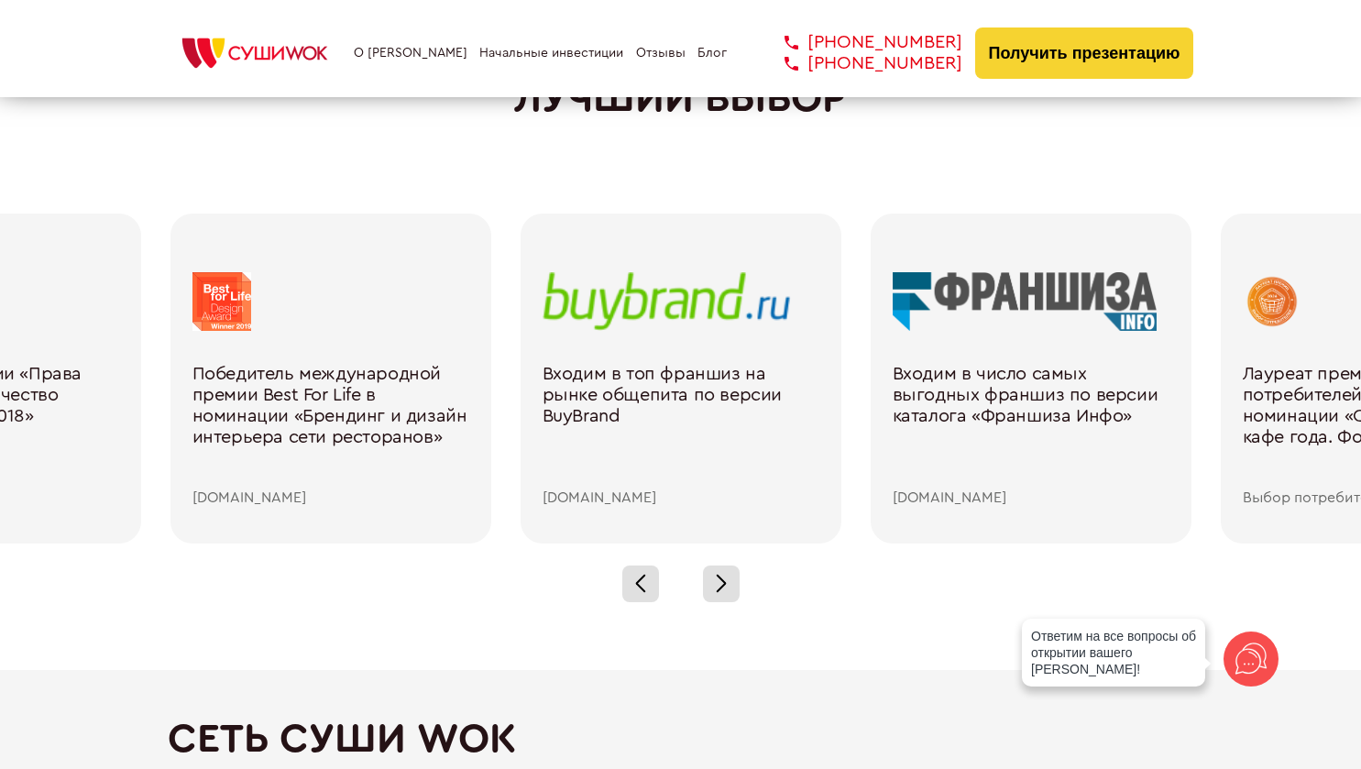
scroll to position [2580, 0]
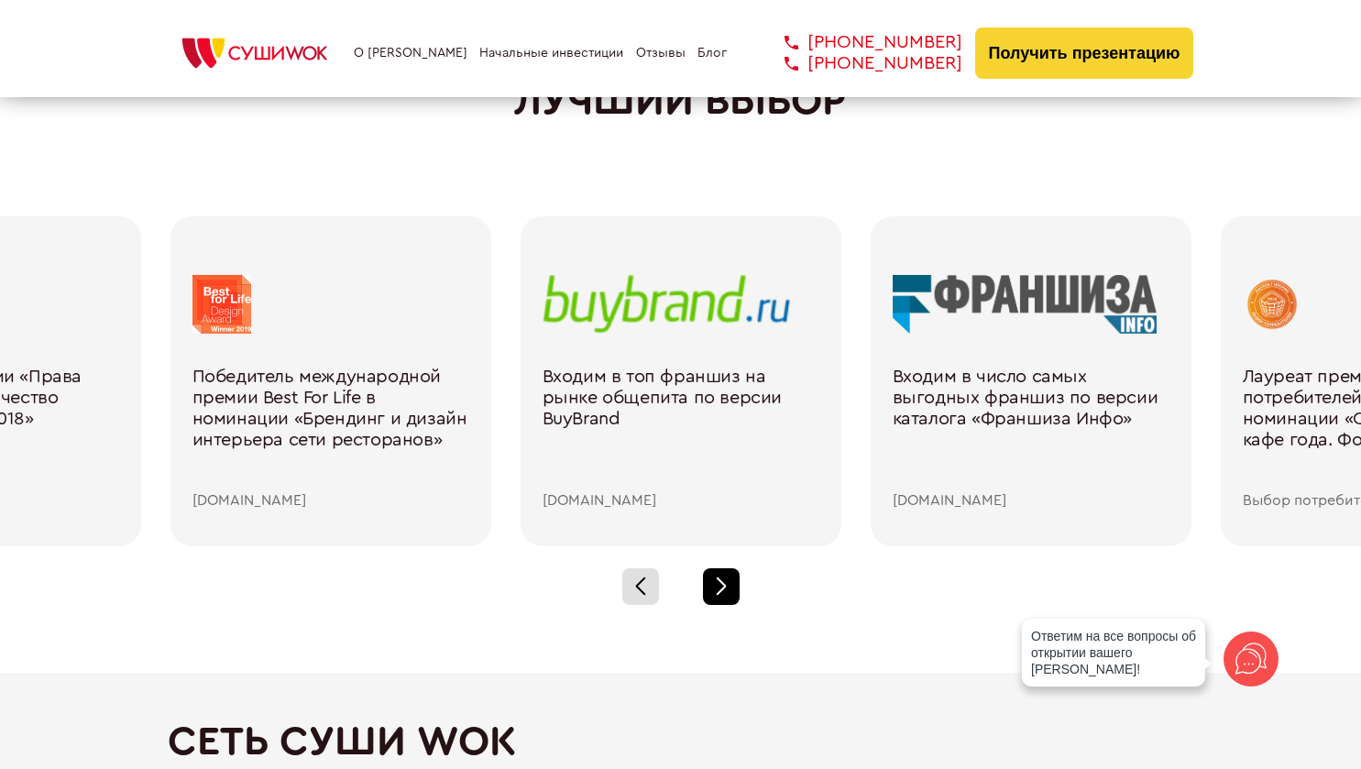
click at [718, 579] on div at bounding box center [721, 586] width 37 height 37
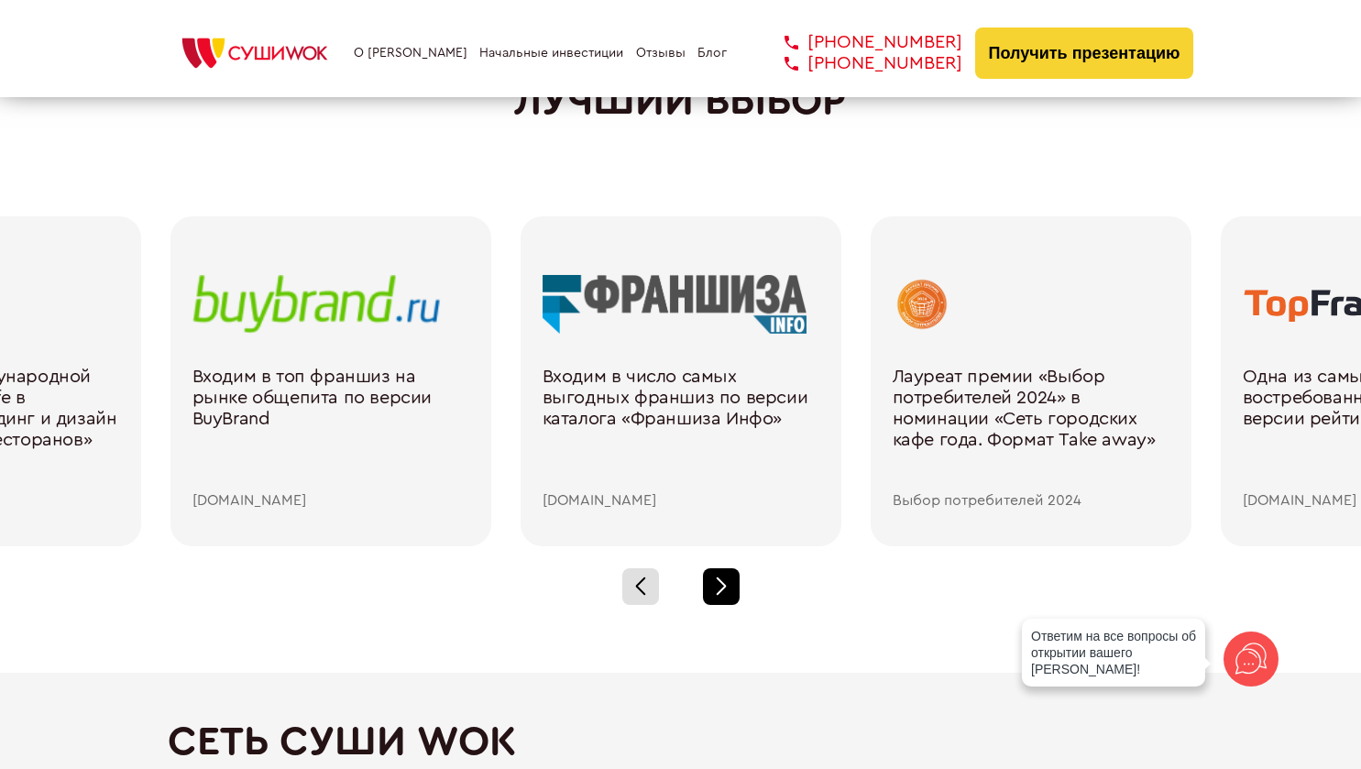
click at [715, 598] on div at bounding box center [721, 586] width 37 height 37
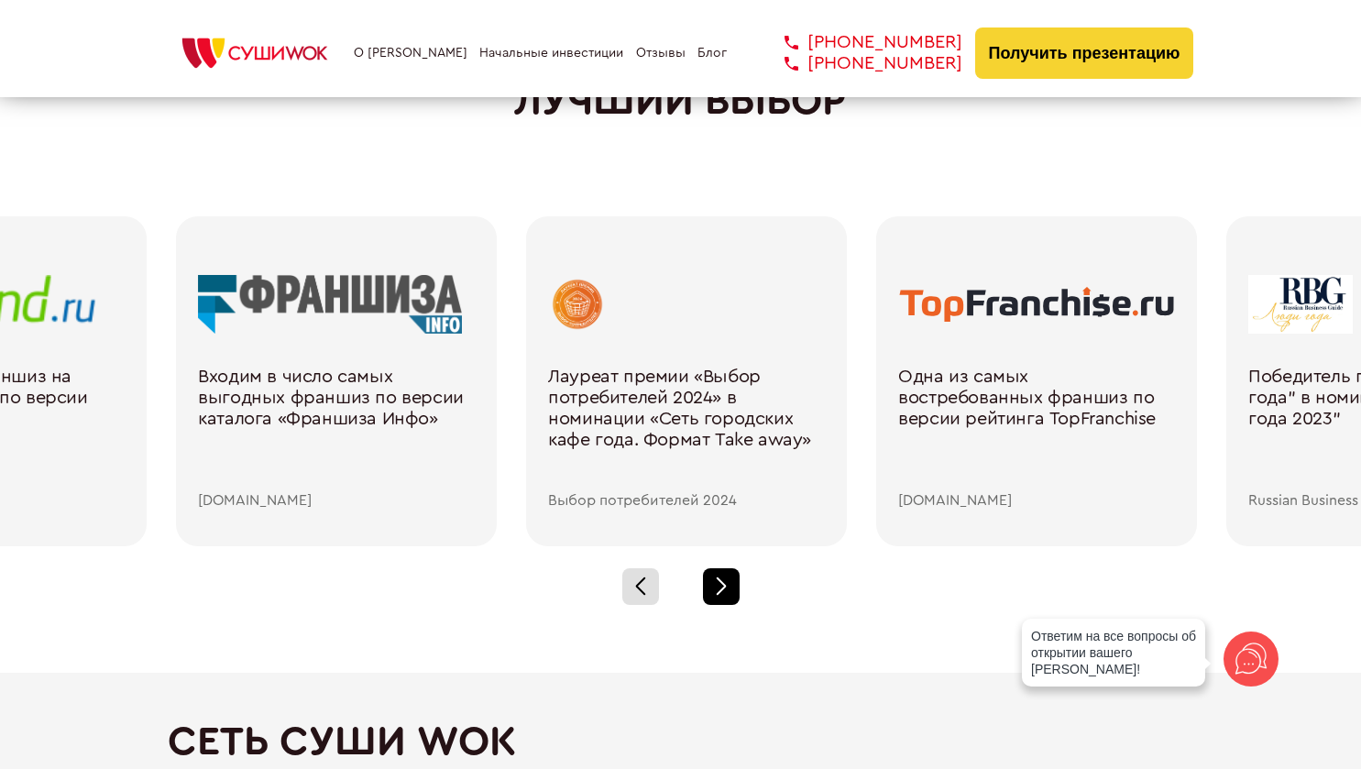
click at [716, 594] on span at bounding box center [721, 590] width 10 height 10
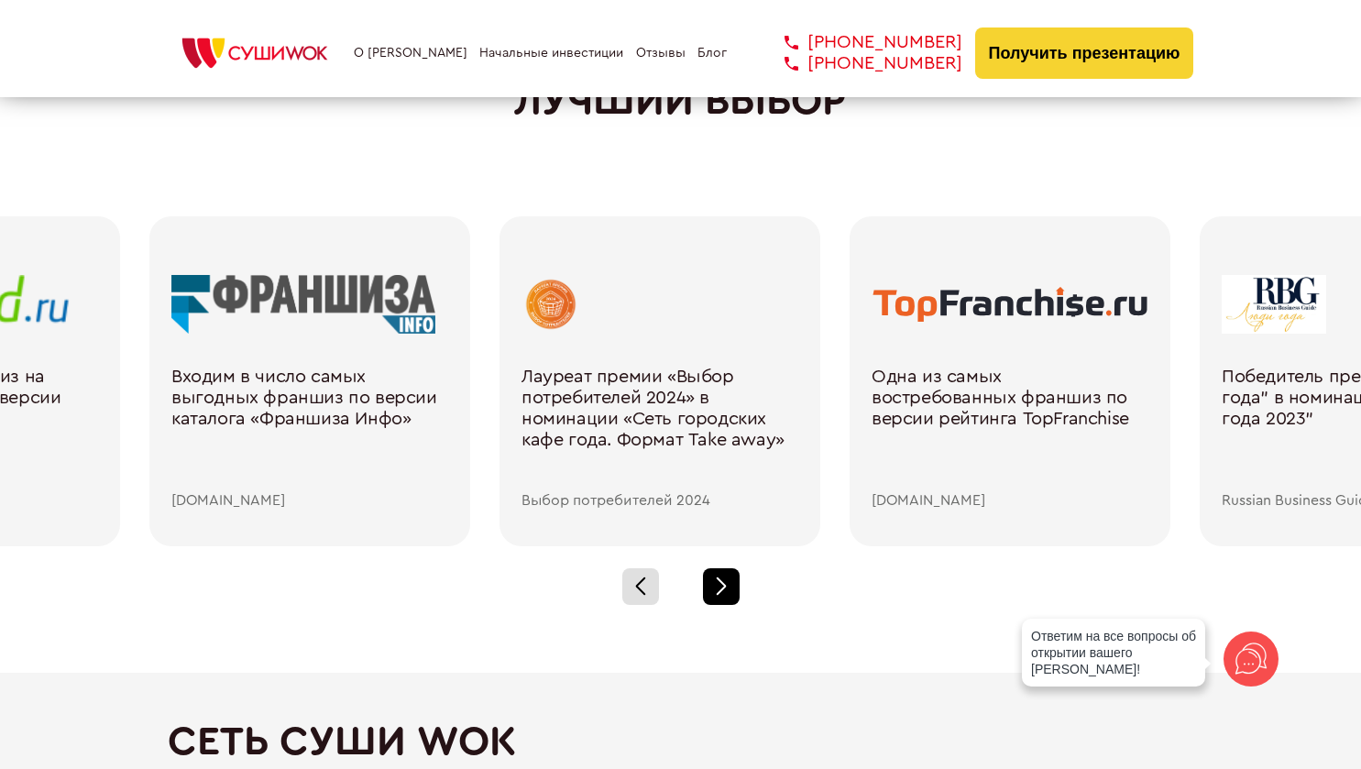
click at [716, 595] on div at bounding box center [721, 586] width 37 height 37
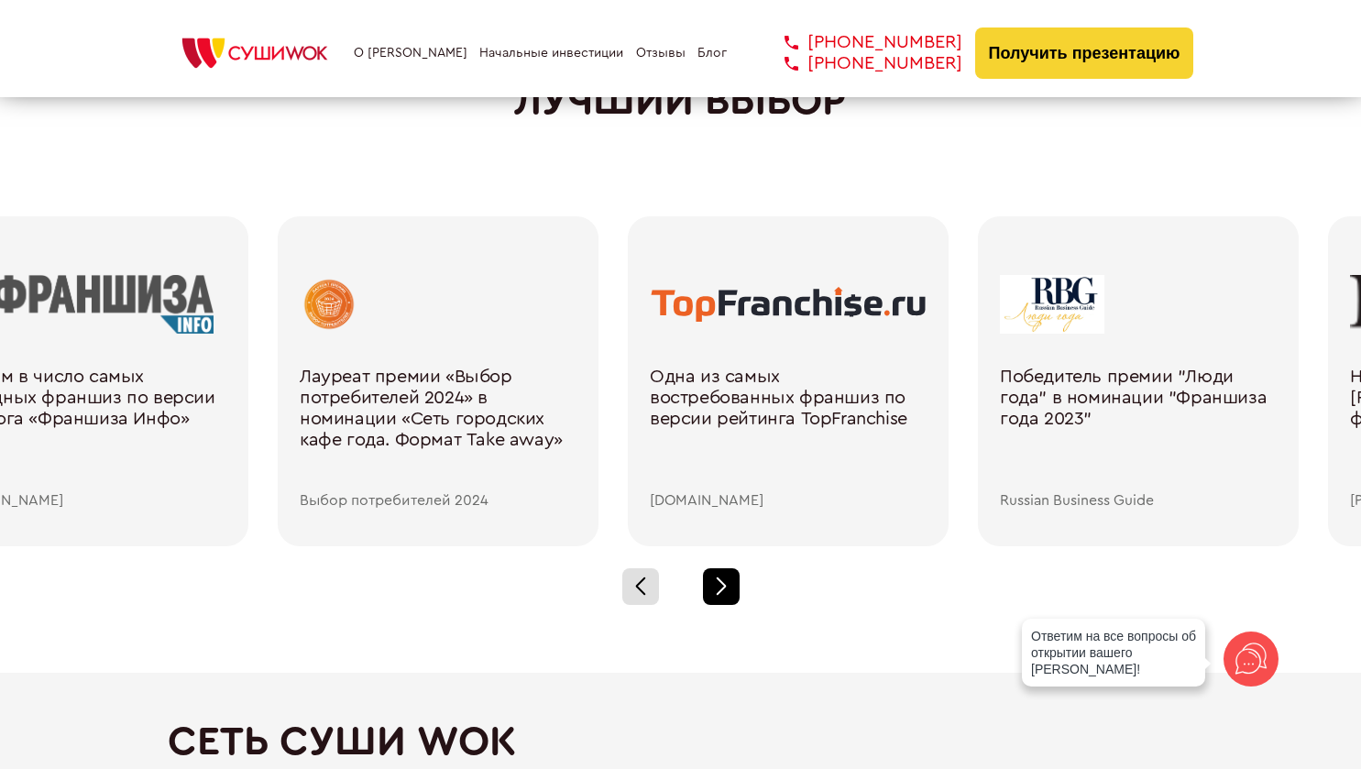
click at [715, 595] on div at bounding box center [721, 586] width 37 height 37
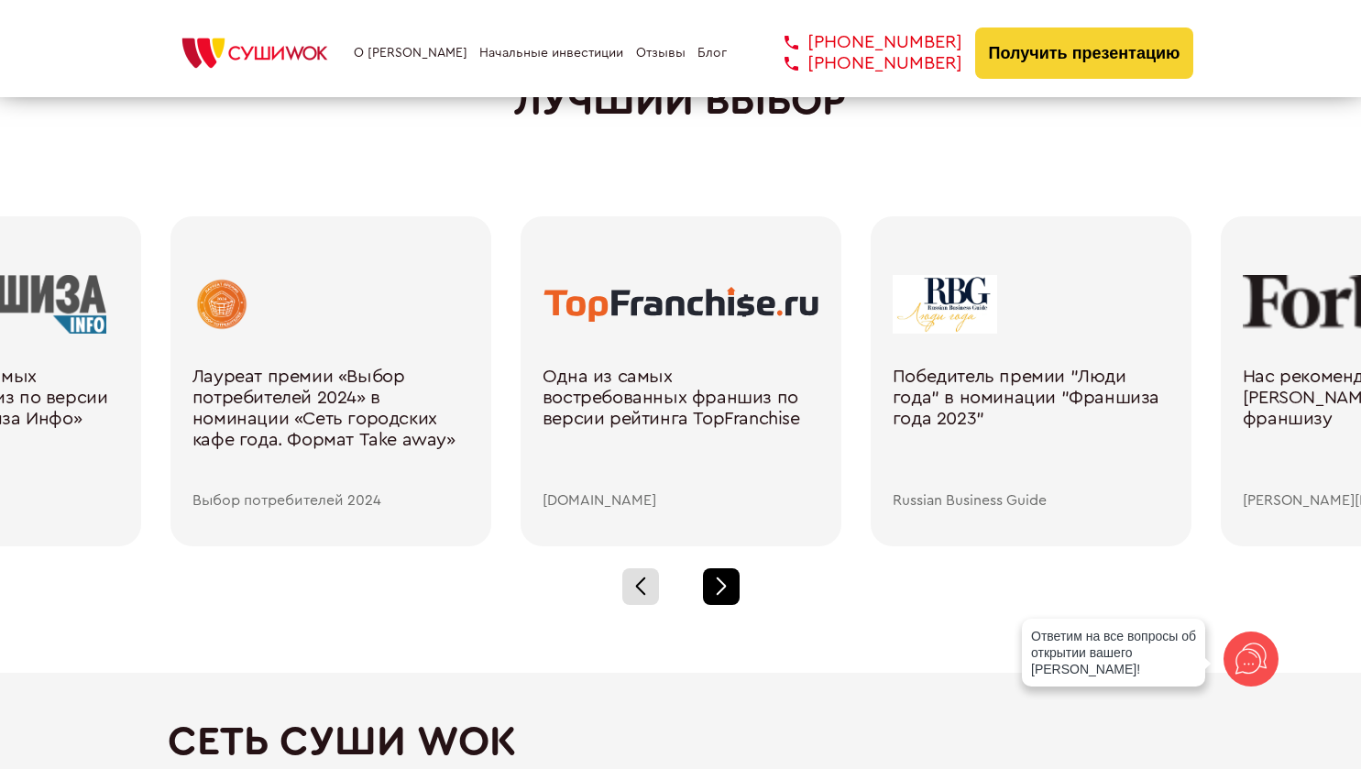
click at [715, 595] on div at bounding box center [721, 586] width 37 height 37
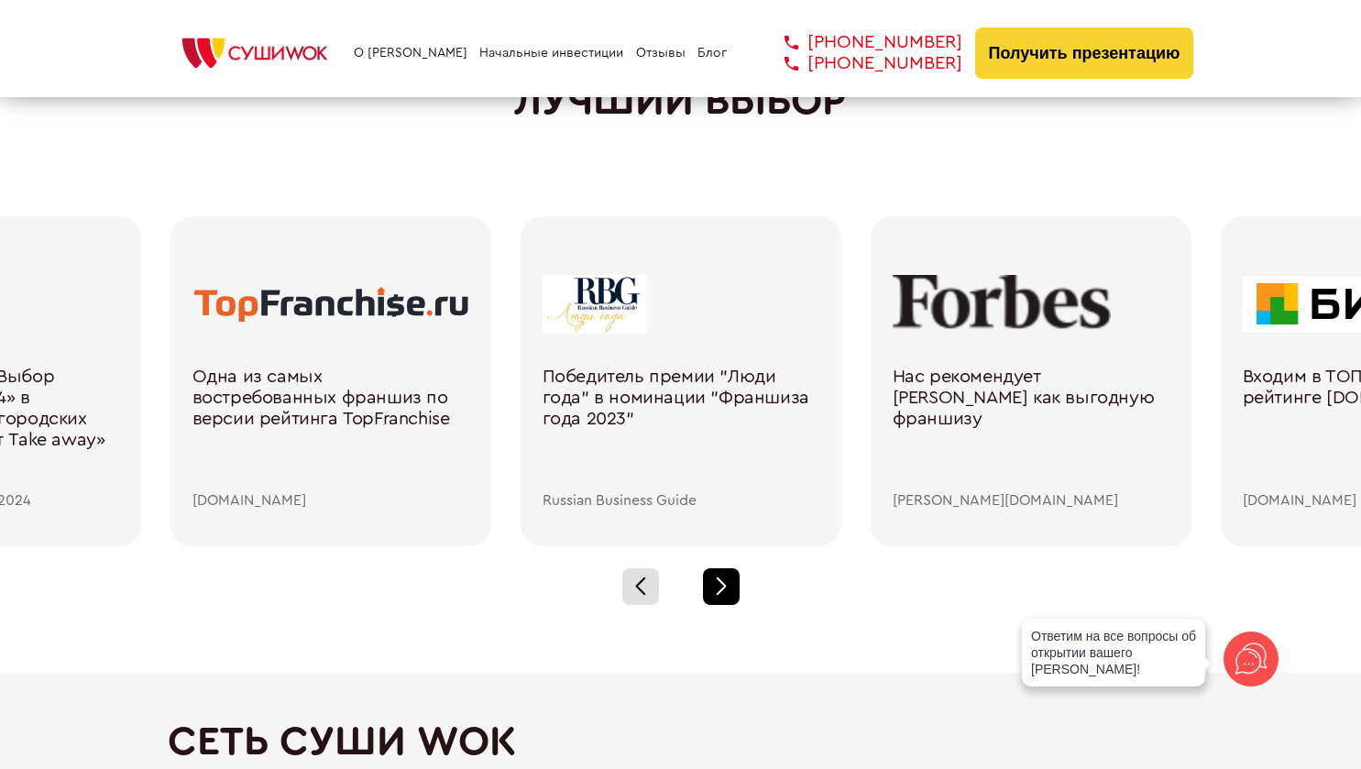
click at [715, 596] on div at bounding box center [721, 586] width 37 height 37
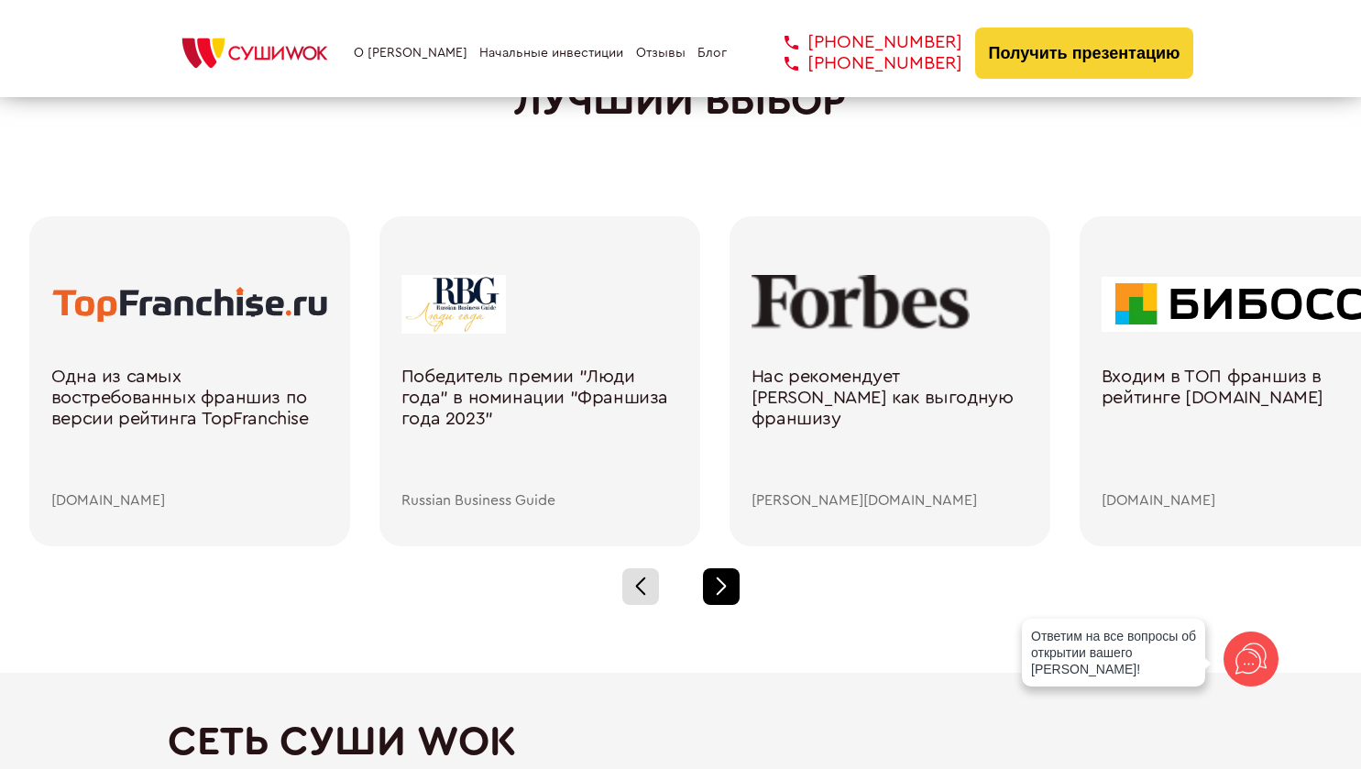
click at [717, 596] on div at bounding box center [721, 586] width 37 height 37
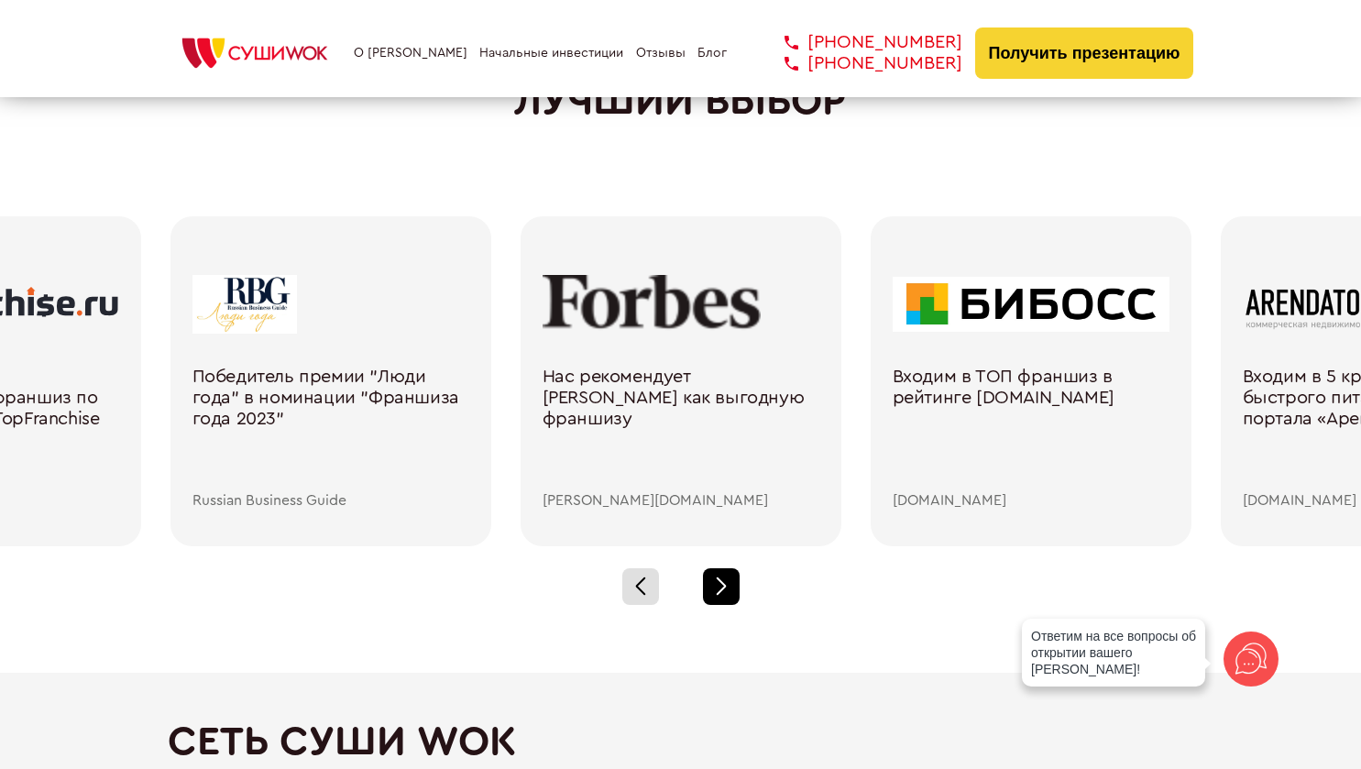
click at [717, 596] on div at bounding box center [721, 586] width 37 height 37
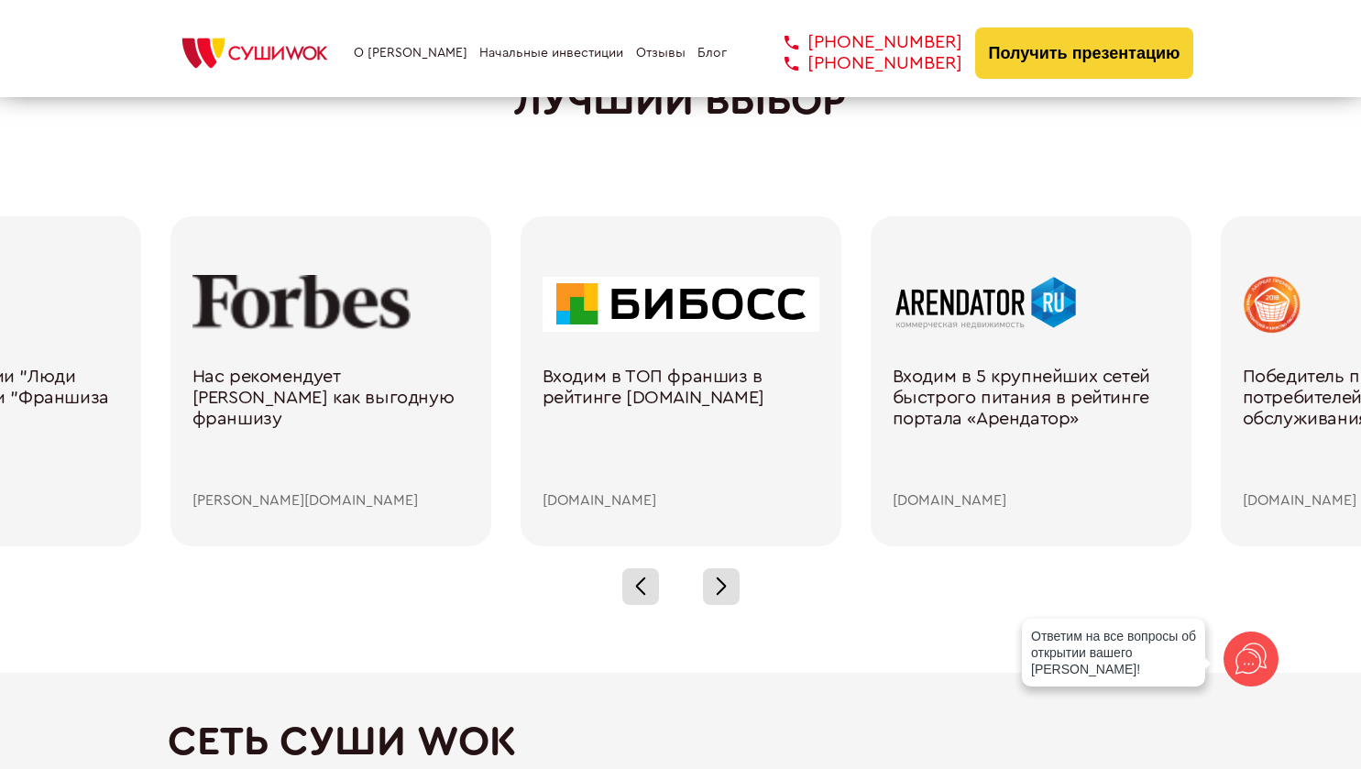
click at [661, 591] on div at bounding box center [680, 586] width 1361 height 81
click at [660, 590] on div at bounding box center [680, 586] width 1361 height 81
click at [653, 586] on div at bounding box center [641, 586] width 37 height 37
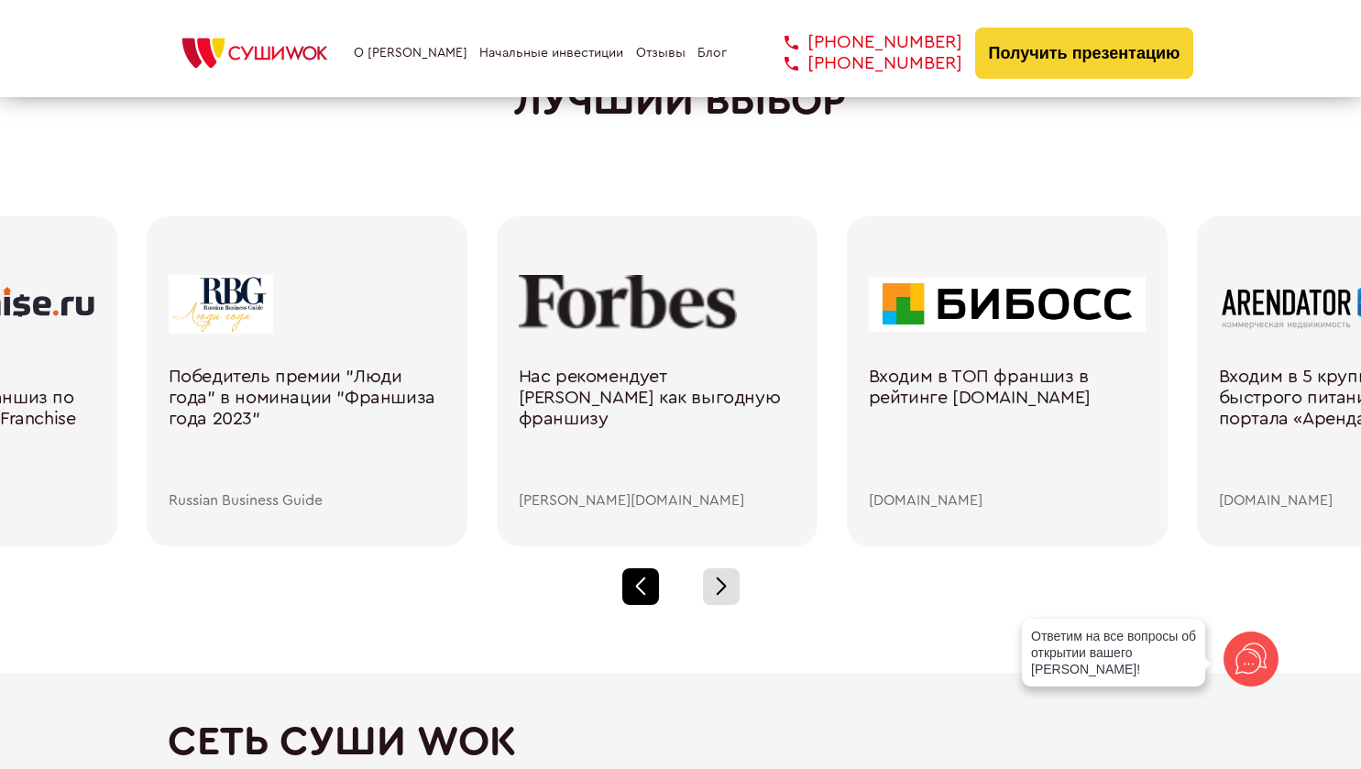
click at [653, 586] on div at bounding box center [641, 586] width 37 height 37
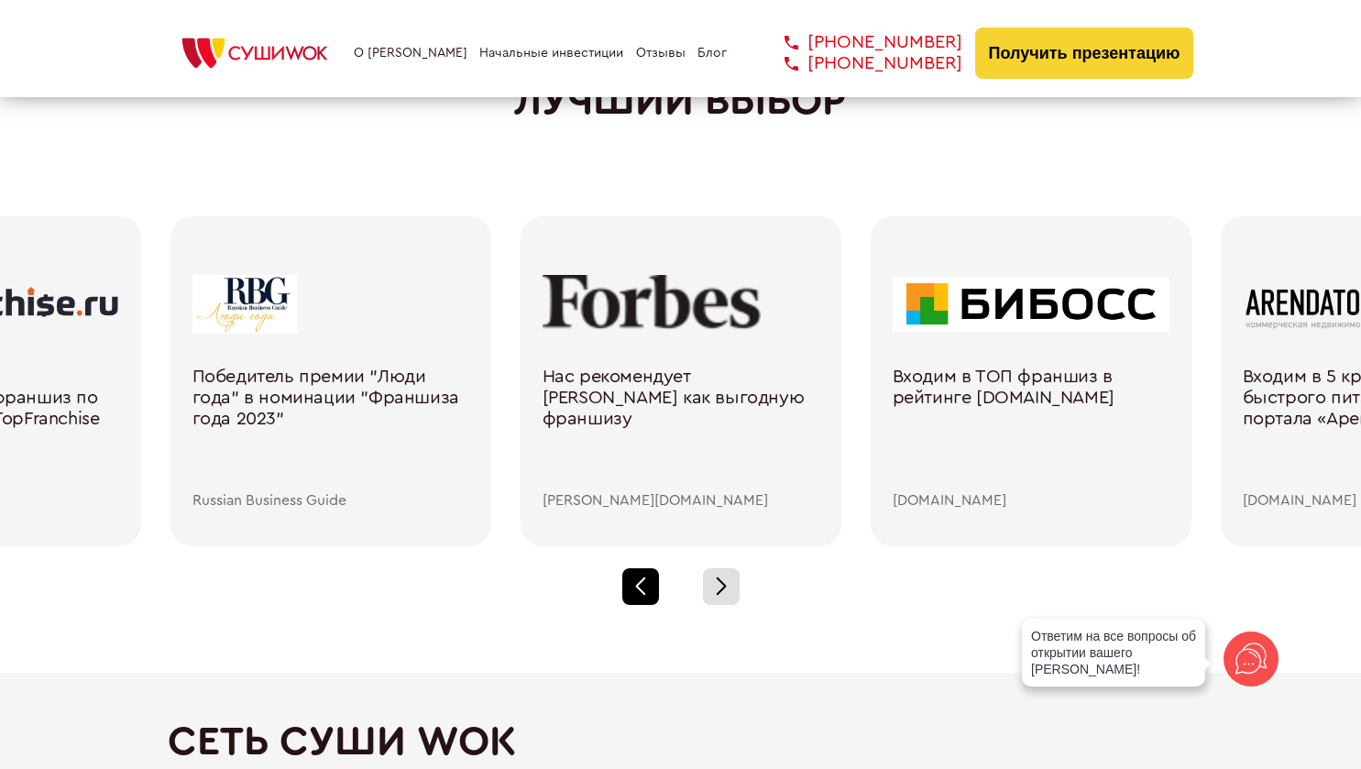
click at [653, 586] on div at bounding box center [641, 586] width 37 height 37
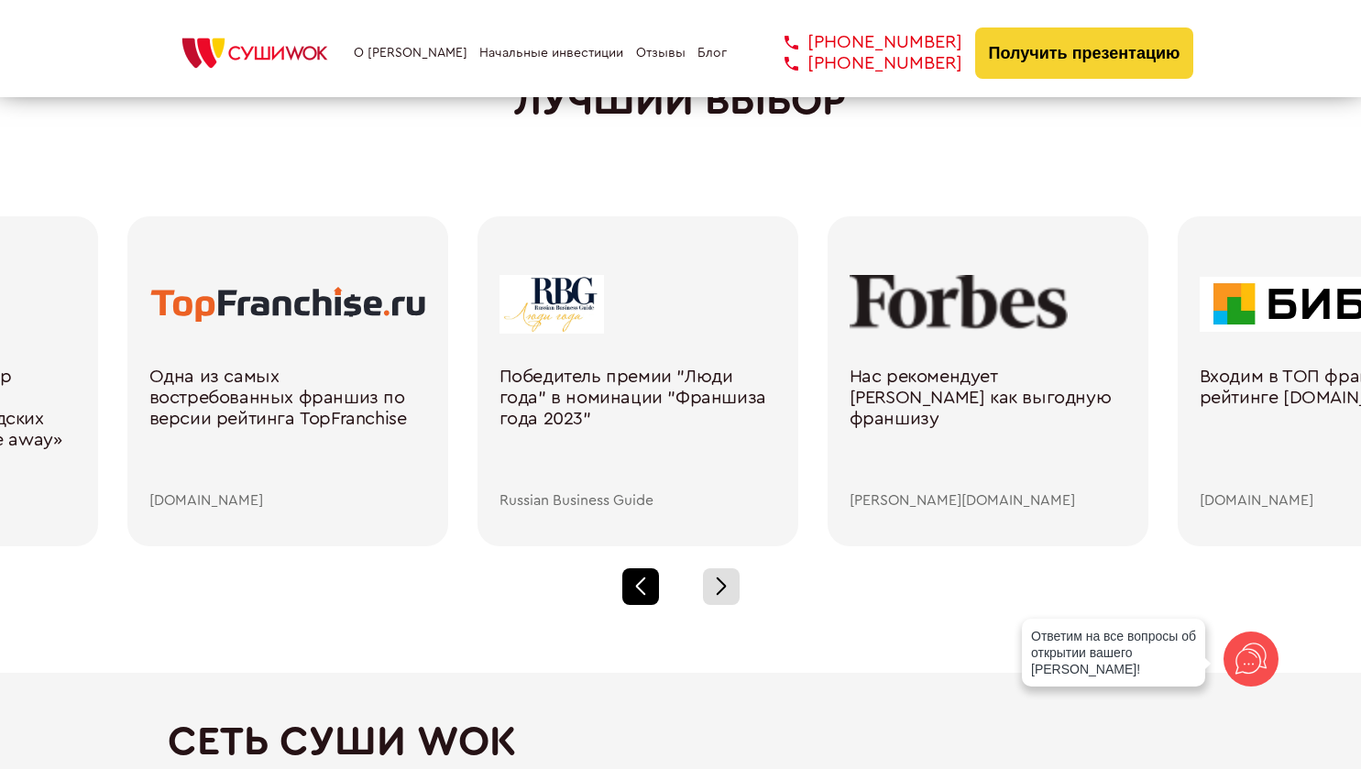
click at [653, 586] on div at bounding box center [641, 586] width 37 height 37
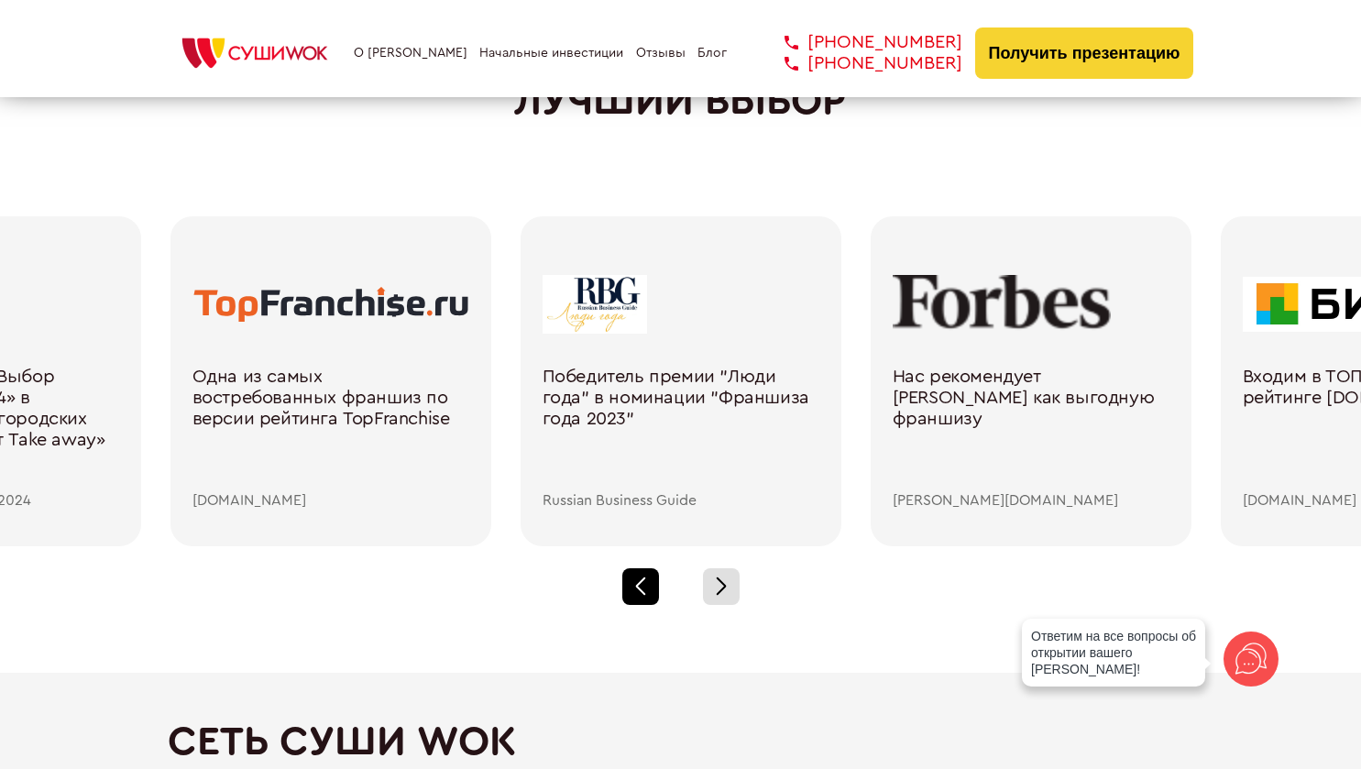
click at [653, 586] on div at bounding box center [641, 586] width 37 height 37
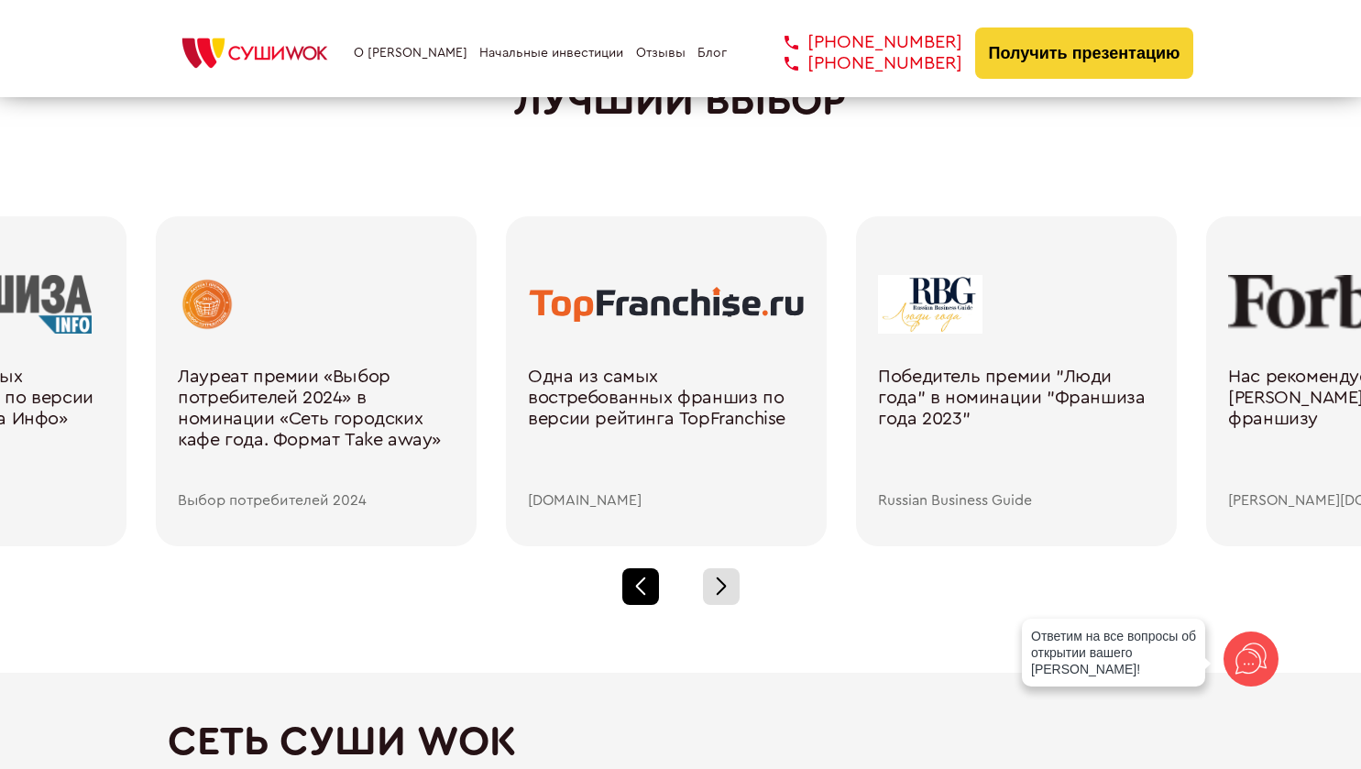
click at [653, 586] on div at bounding box center [641, 586] width 37 height 37
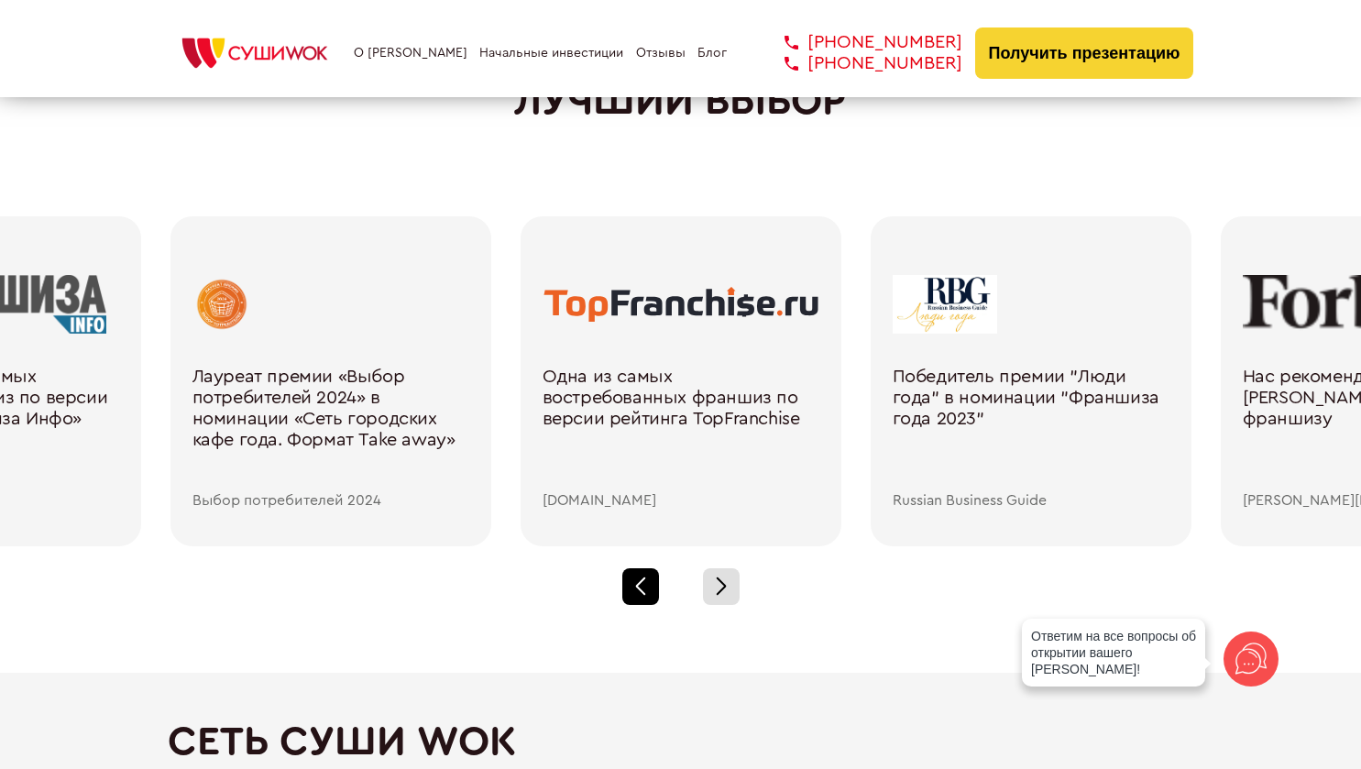
click at [653, 586] on div at bounding box center [641, 586] width 37 height 37
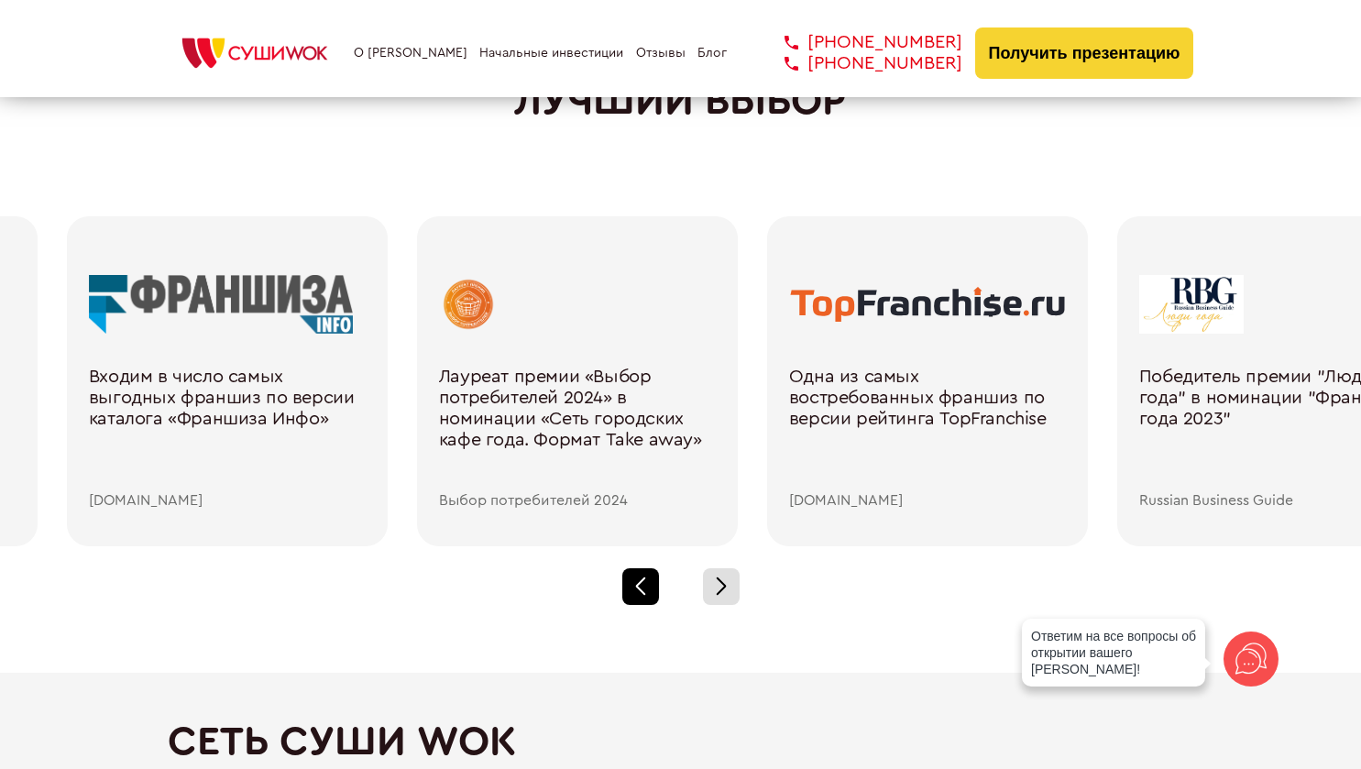
click at [653, 586] on div at bounding box center [641, 586] width 37 height 37
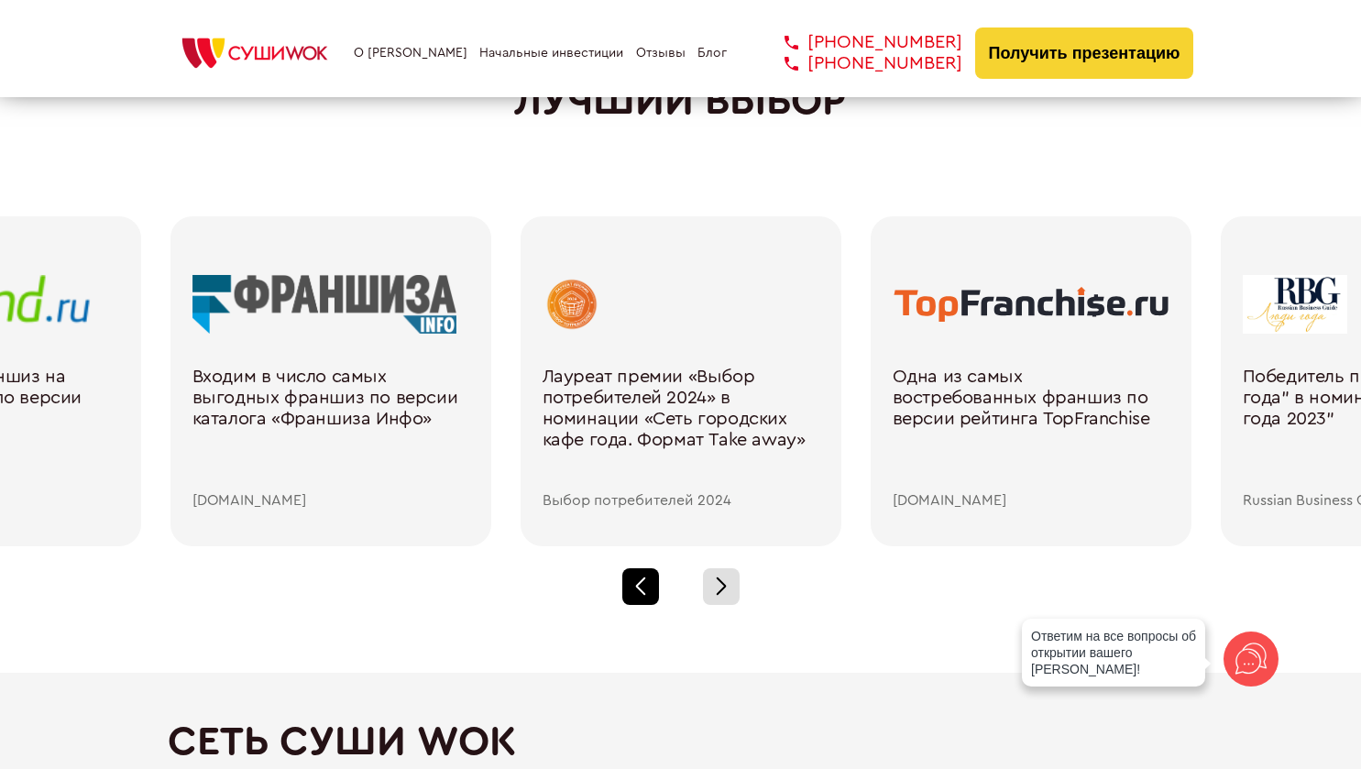
click at [653, 586] on div at bounding box center [641, 586] width 37 height 37
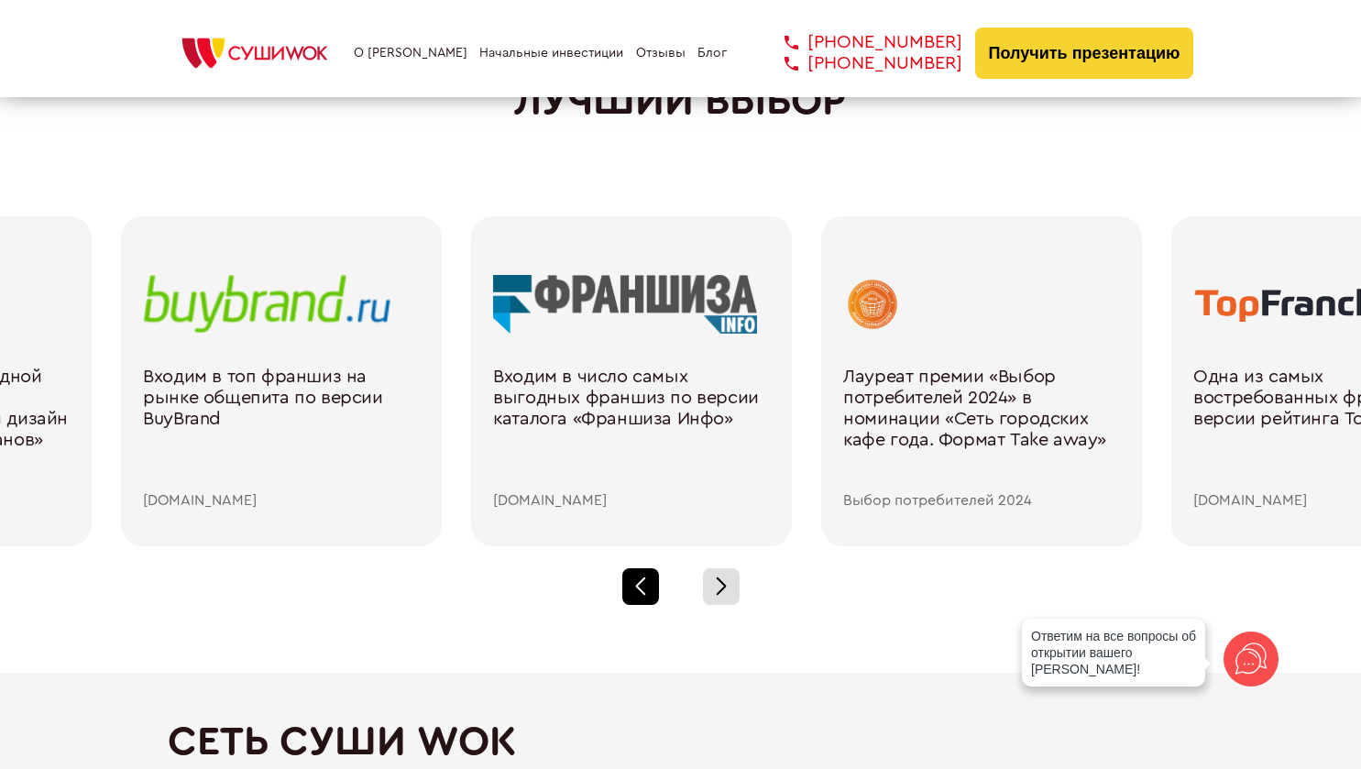
click at [655, 594] on div at bounding box center [641, 586] width 37 height 37
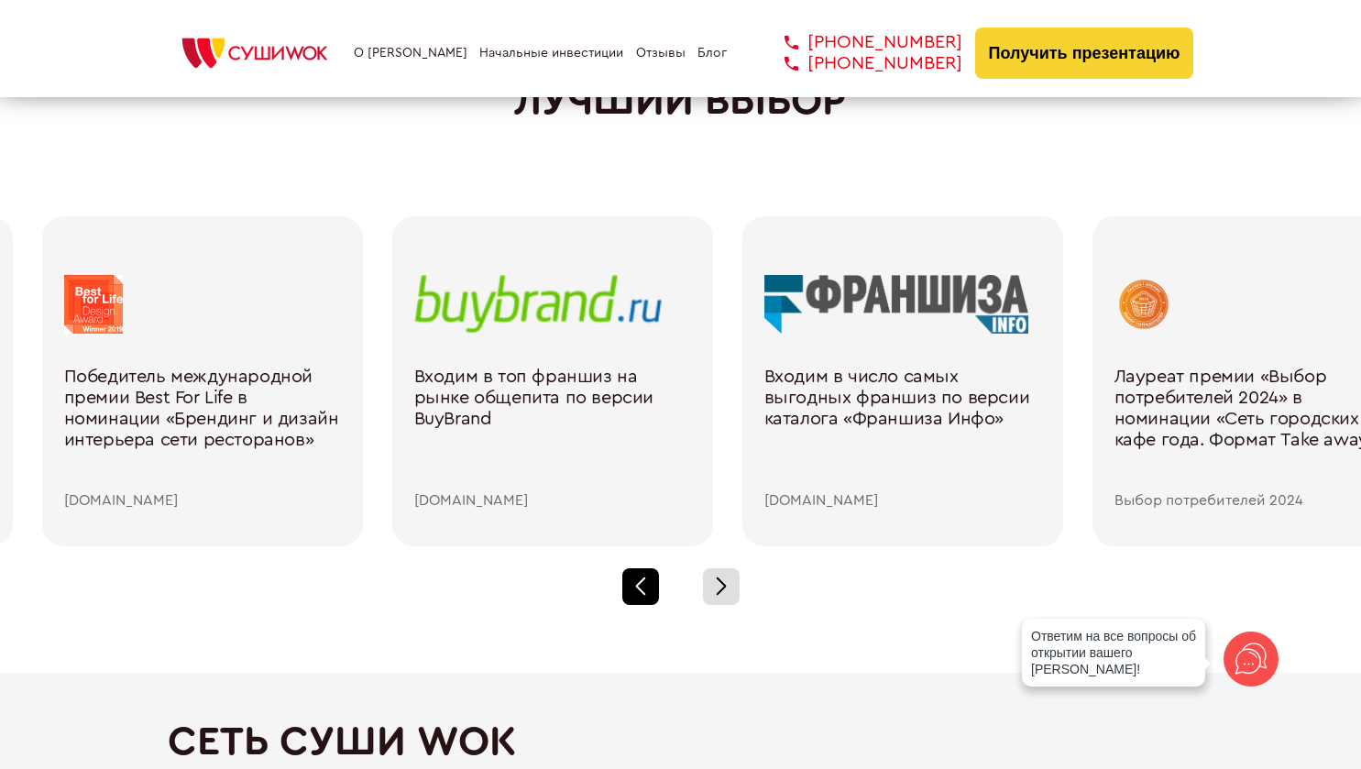
click at [655, 594] on div at bounding box center [641, 586] width 37 height 37
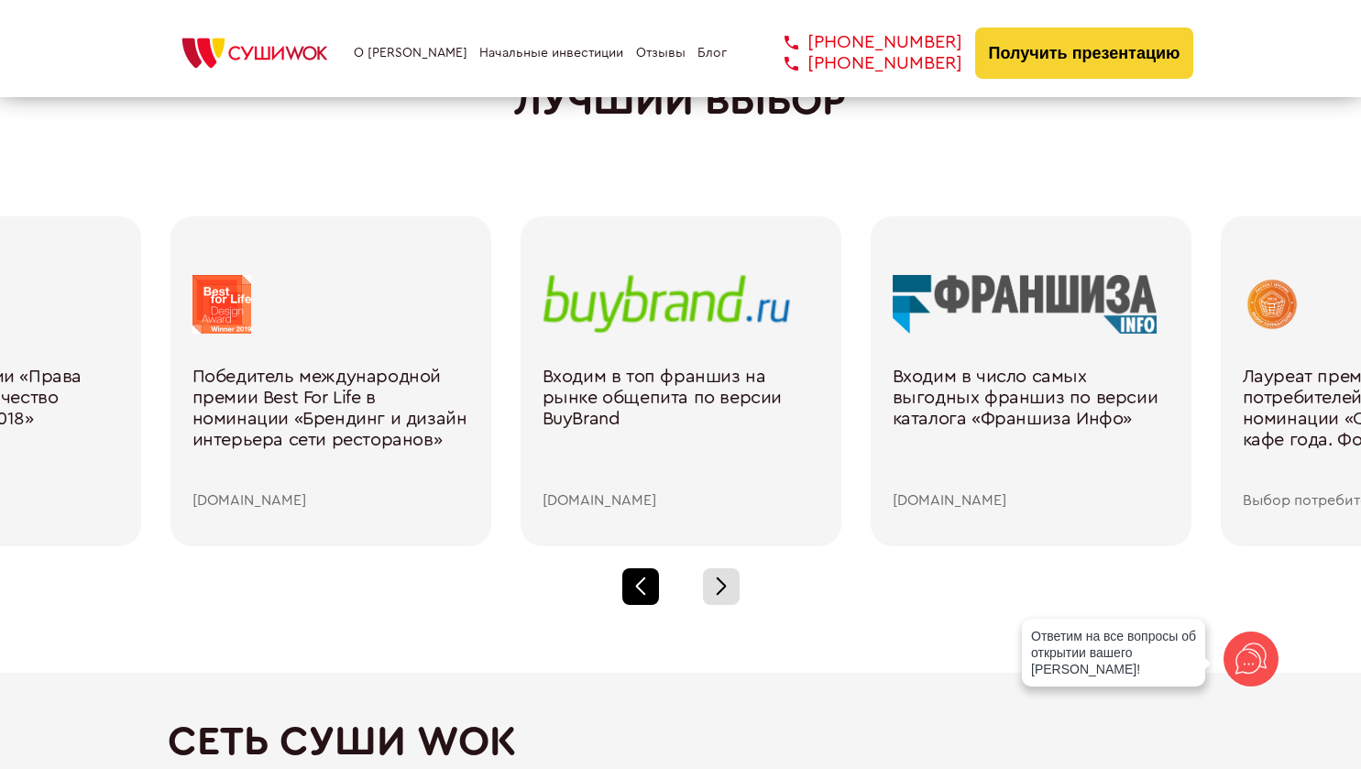
click at [655, 591] on div at bounding box center [641, 586] width 37 height 37
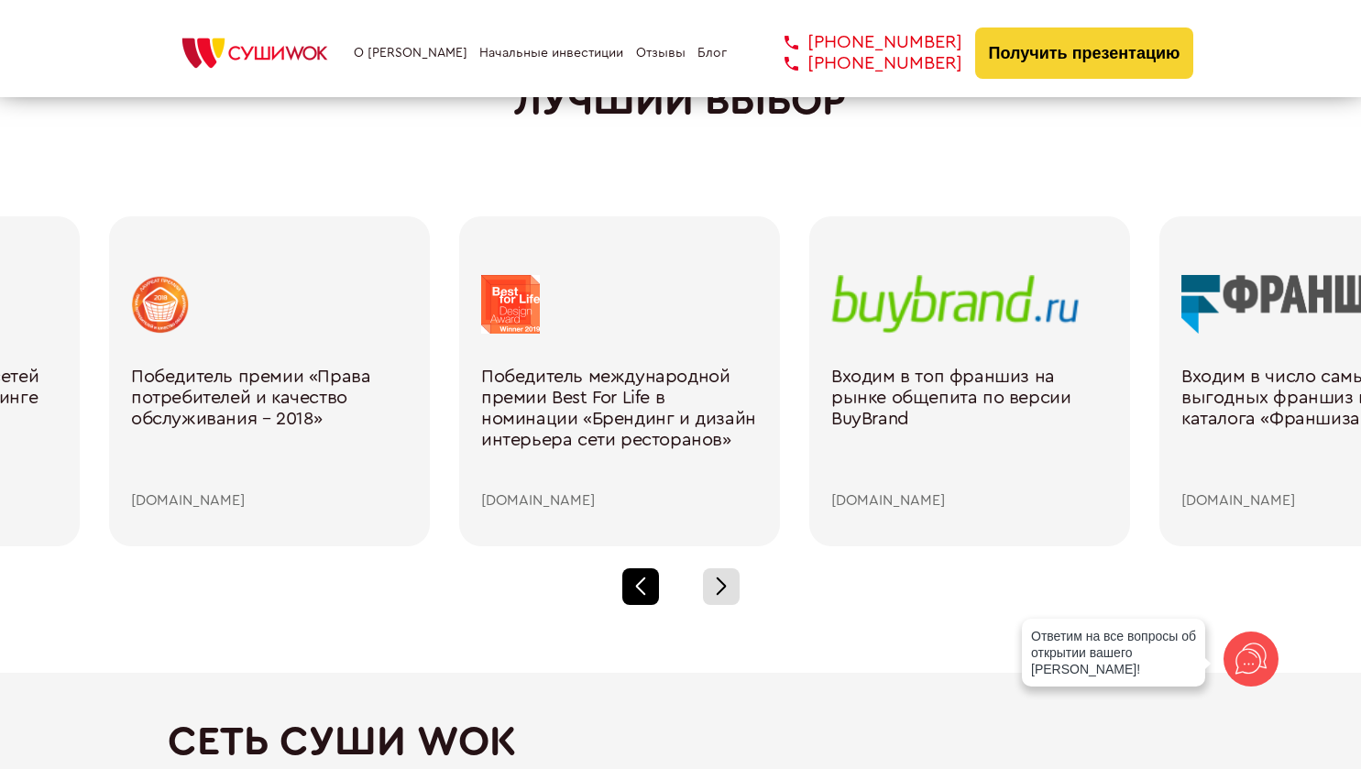
click at [655, 591] on div at bounding box center [641, 586] width 37 height 37
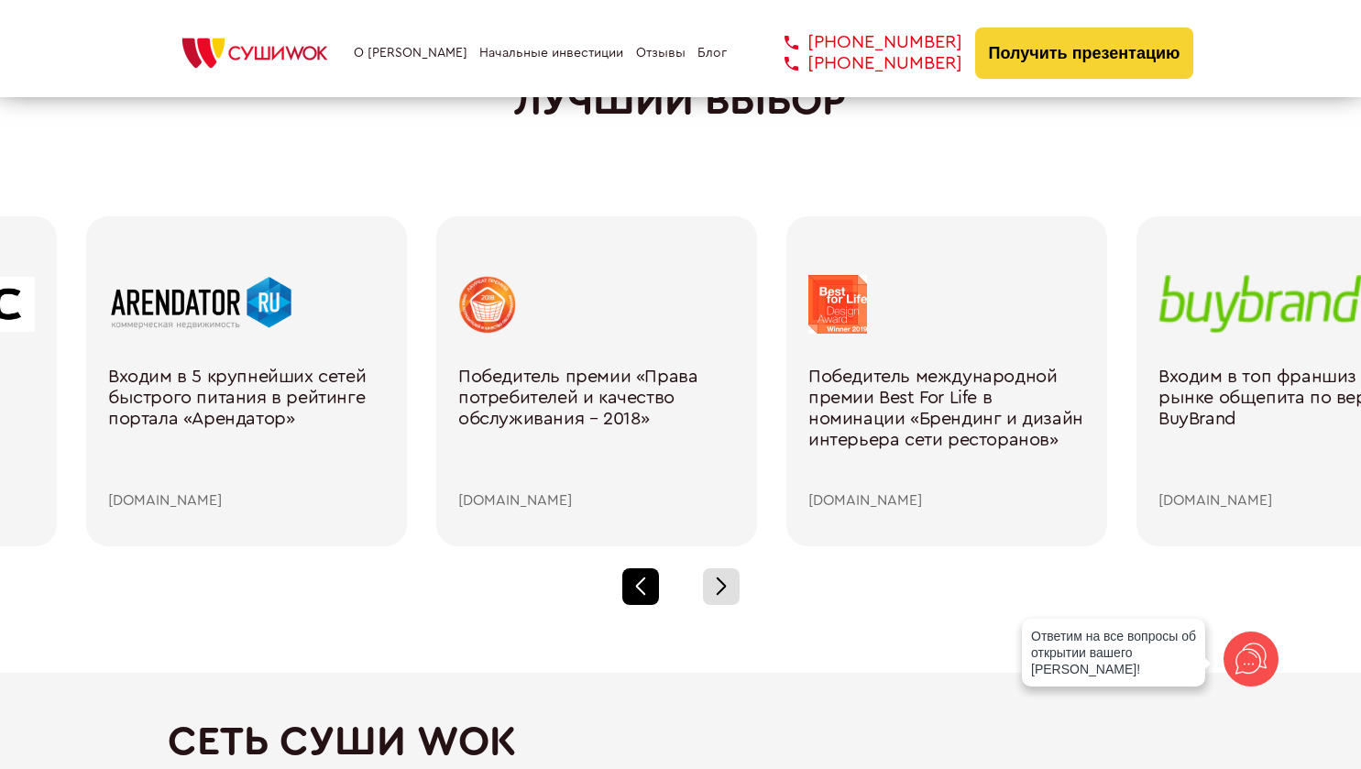
click at [655, 586] on div at bounding box center [641, 586] width 37 height 37
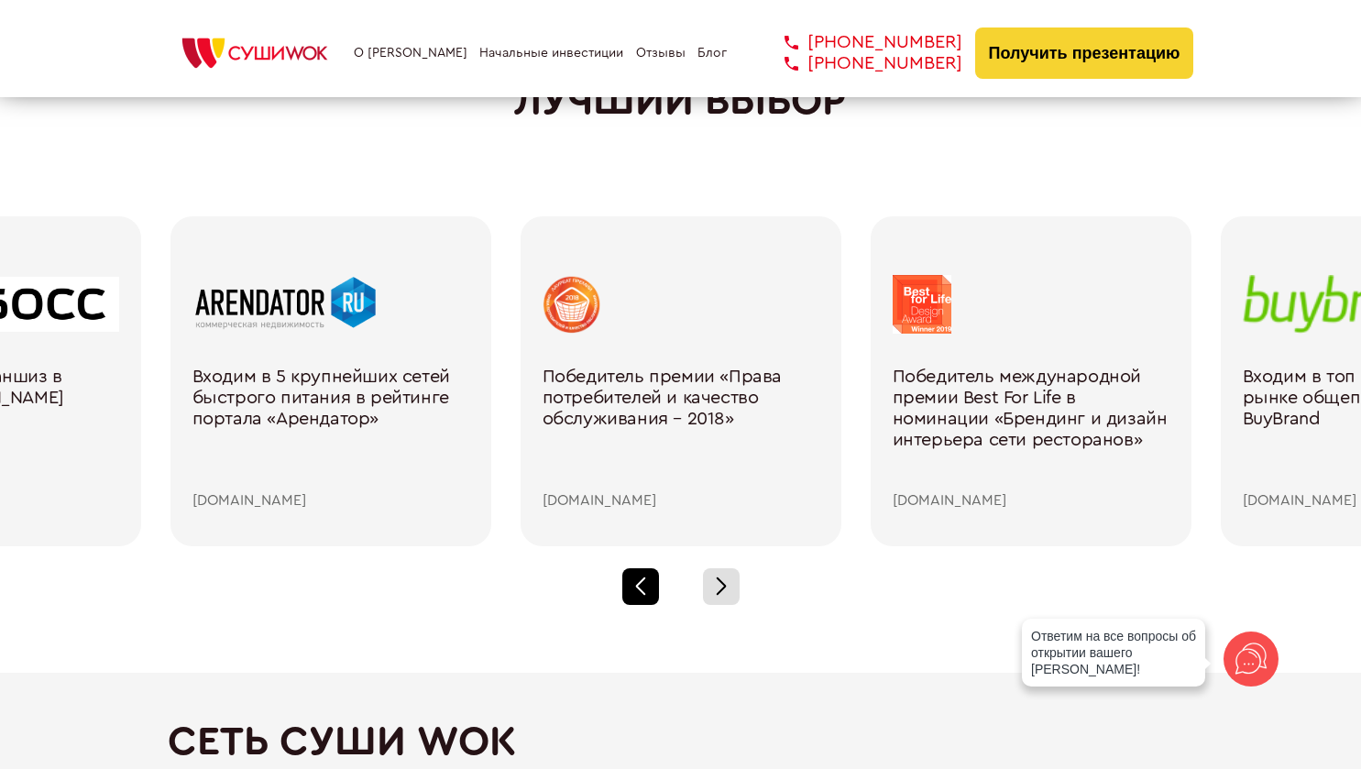
click at [654, 586] on div at bounding box center [641, 586] width 37 height 37
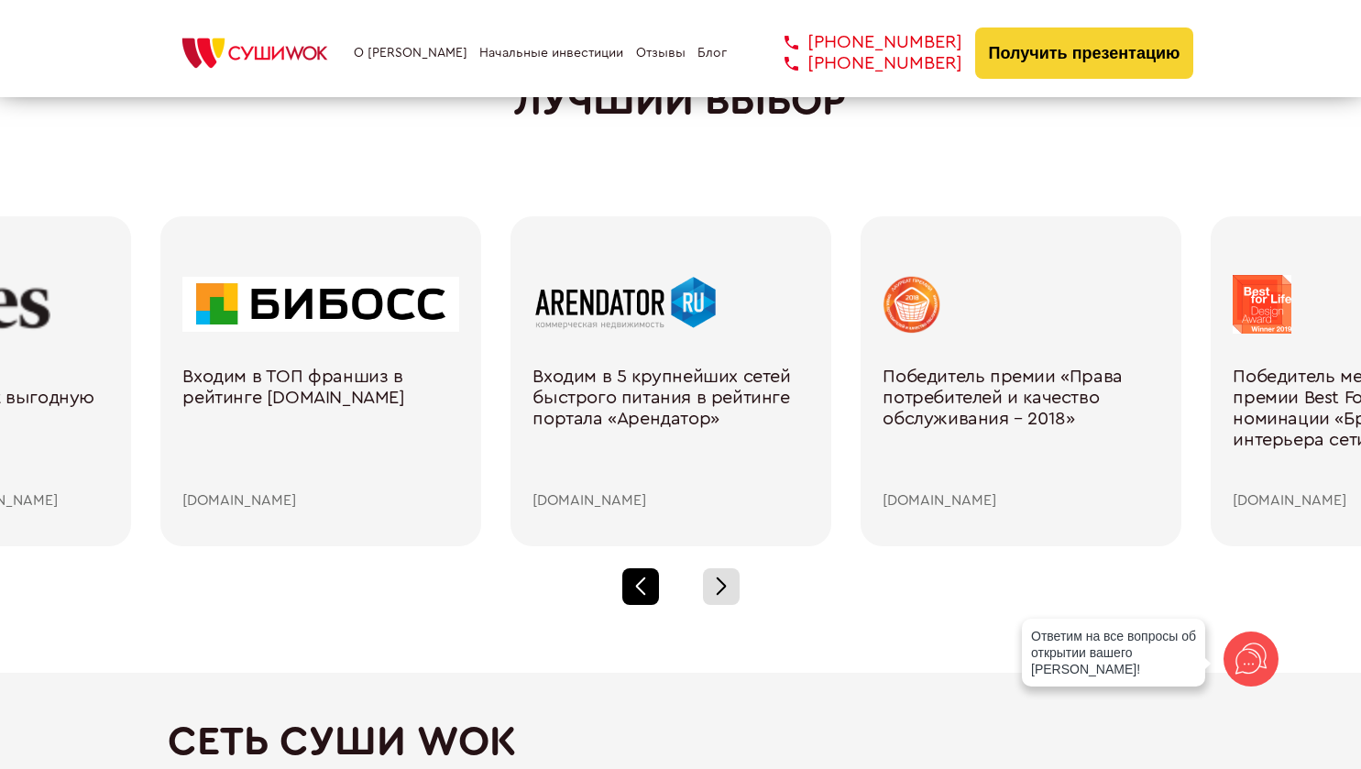
click at [652, 587] on div at bounding box center [641, 586] width 37 height 37
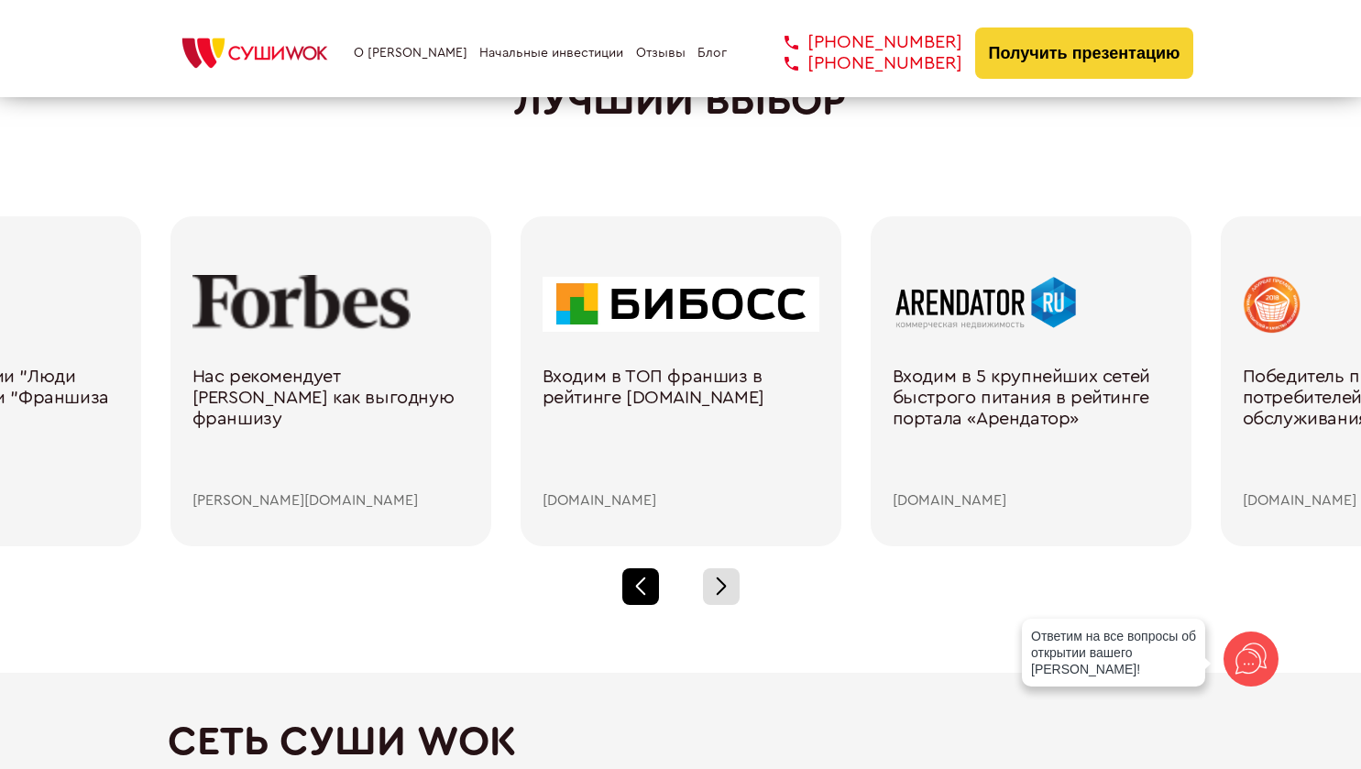
click at [652, 587] on div at bounding box center [641, 586] width 37 height 37
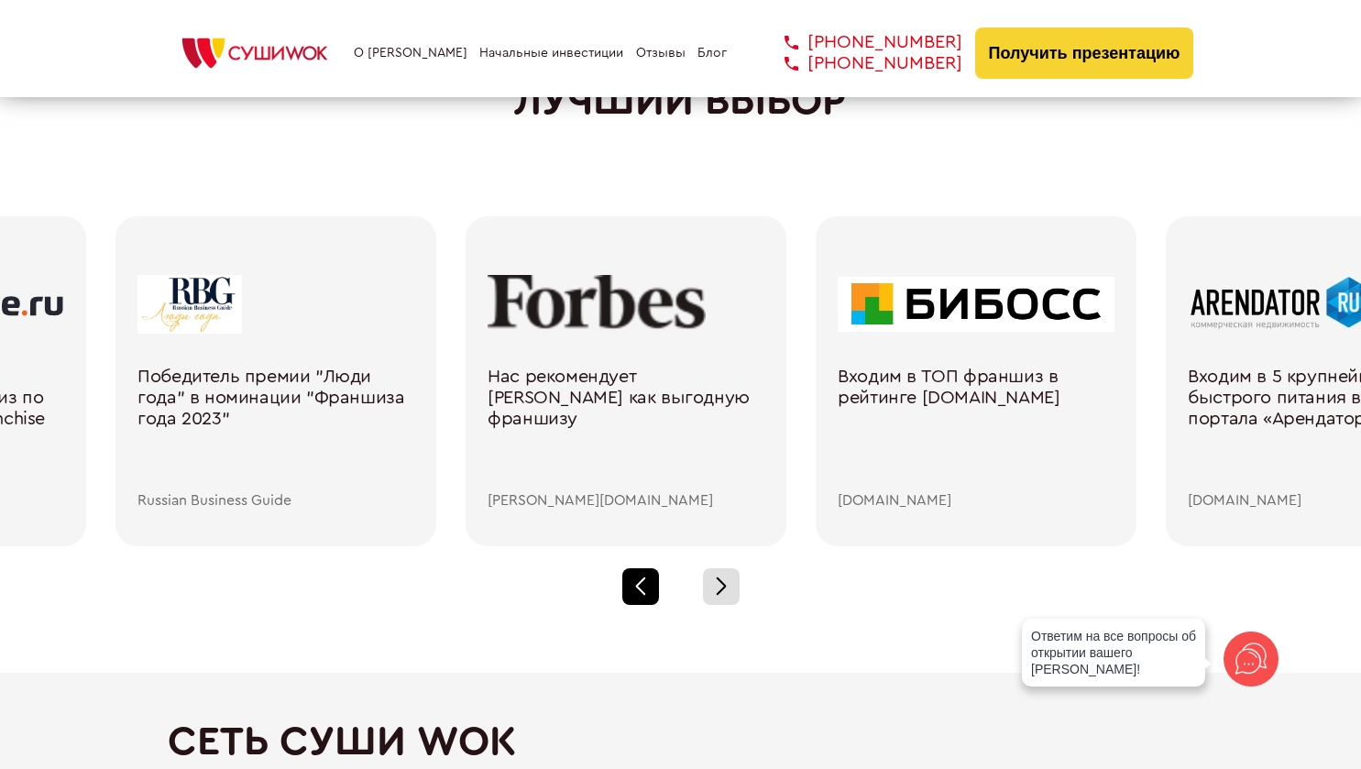
click at [651, 588] on div at bounding box center [641, 586] width 37 height 37
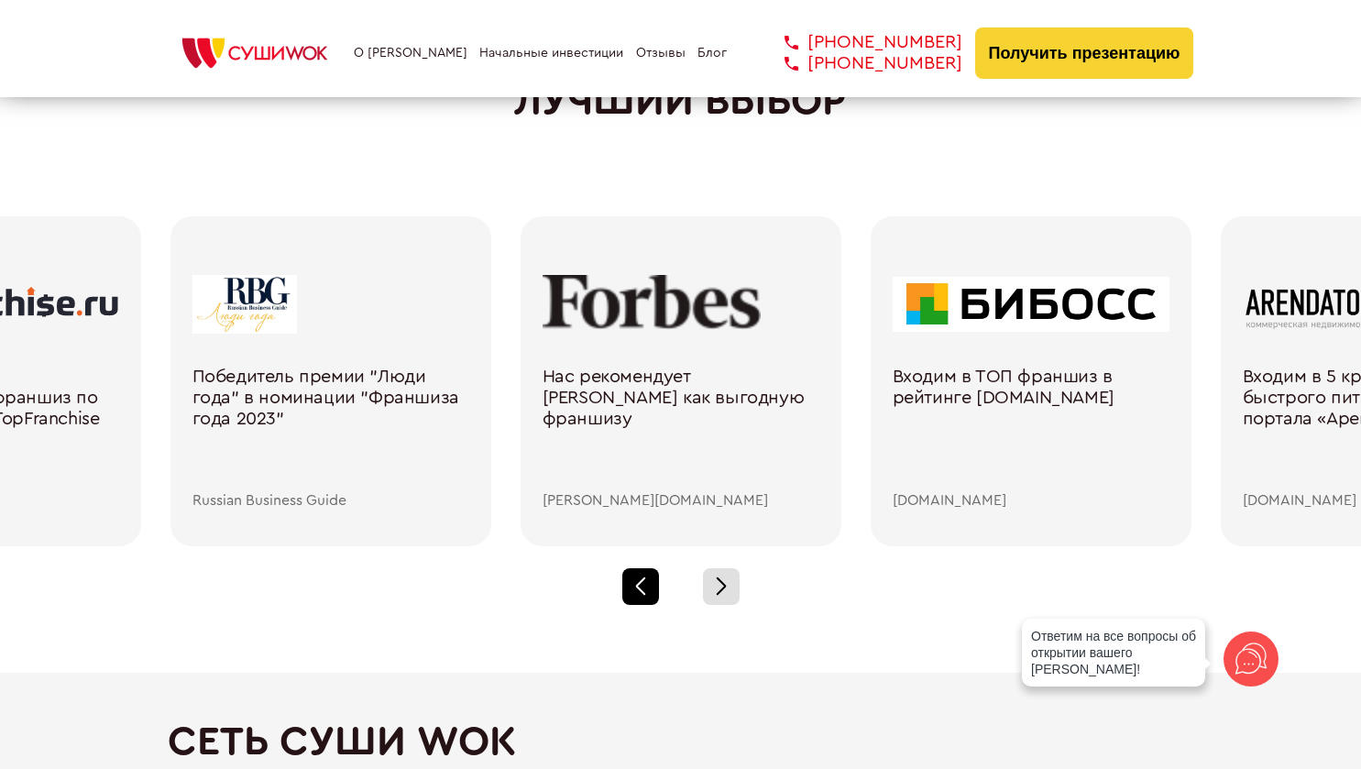
click at [651, 588] on div at bounding box center [641, 586] width 37 height 37
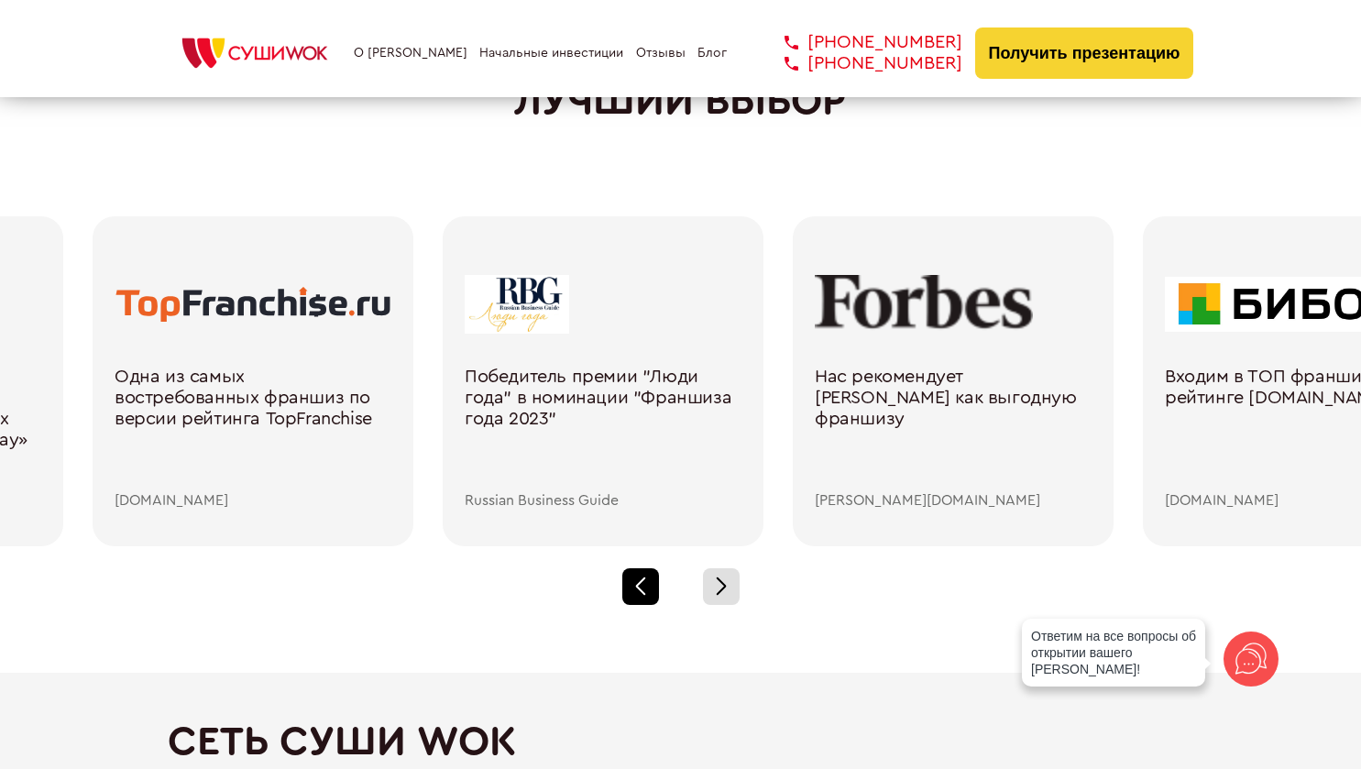
click at [651, 588] on div at bounding box center [641, 586] width 37 height 37
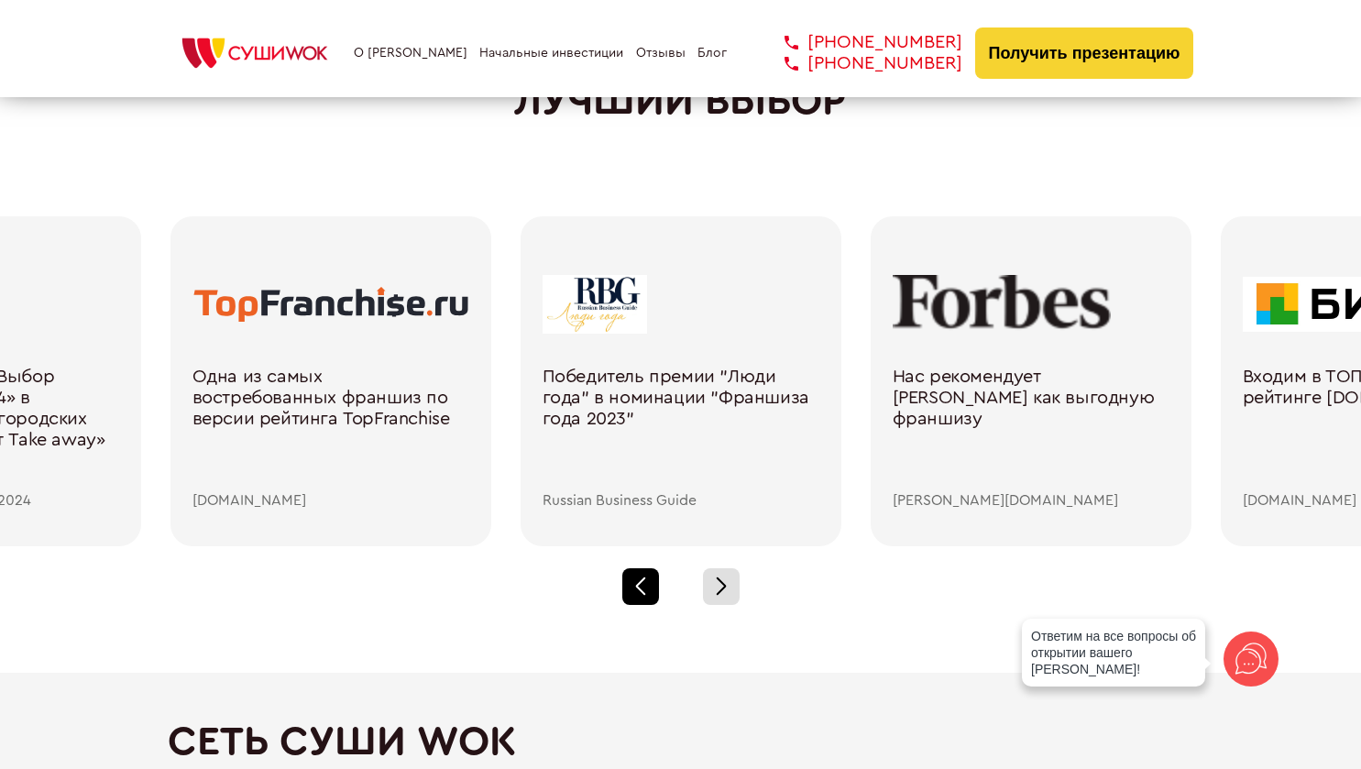
click at [651, 590] on div at bounding box center [641, 586] width 37 height 37
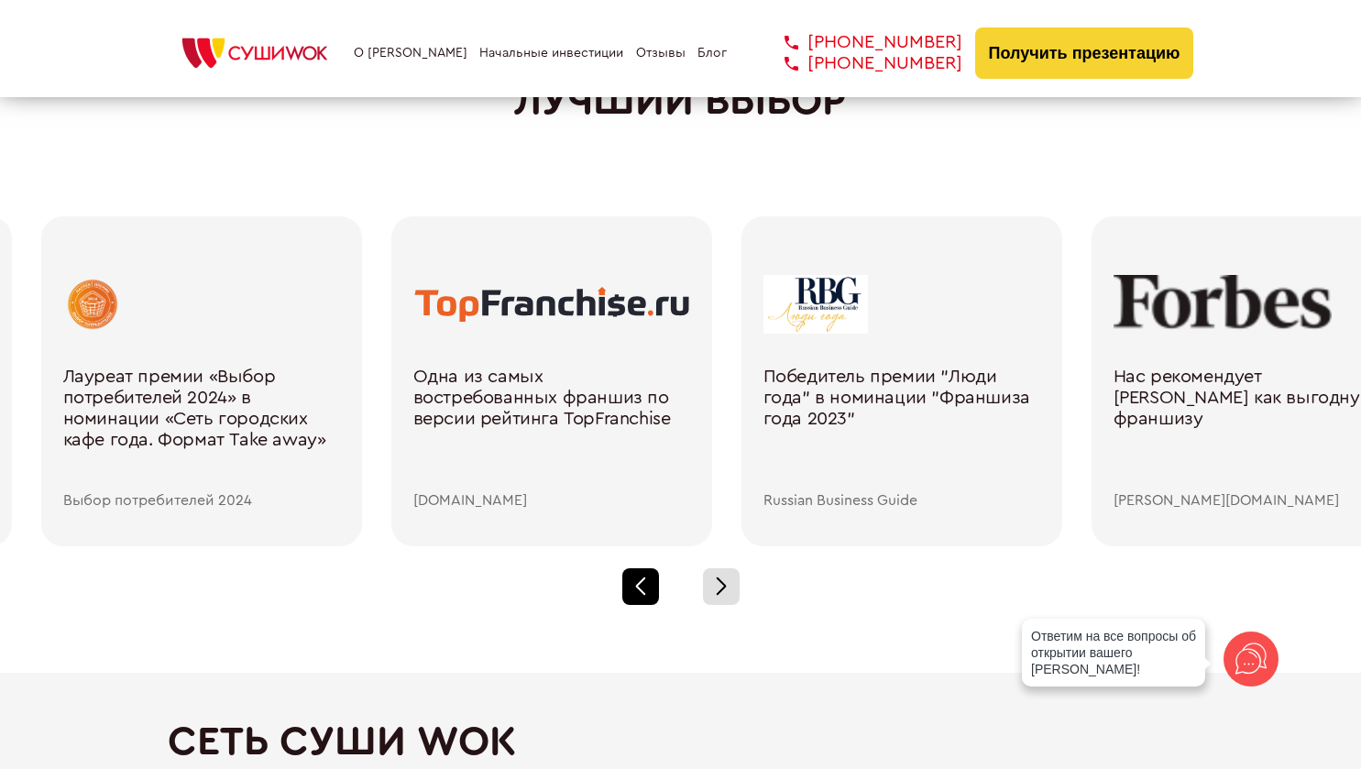
click at [651, 590] on div at bounding box center [641, 586] width 37 height 37
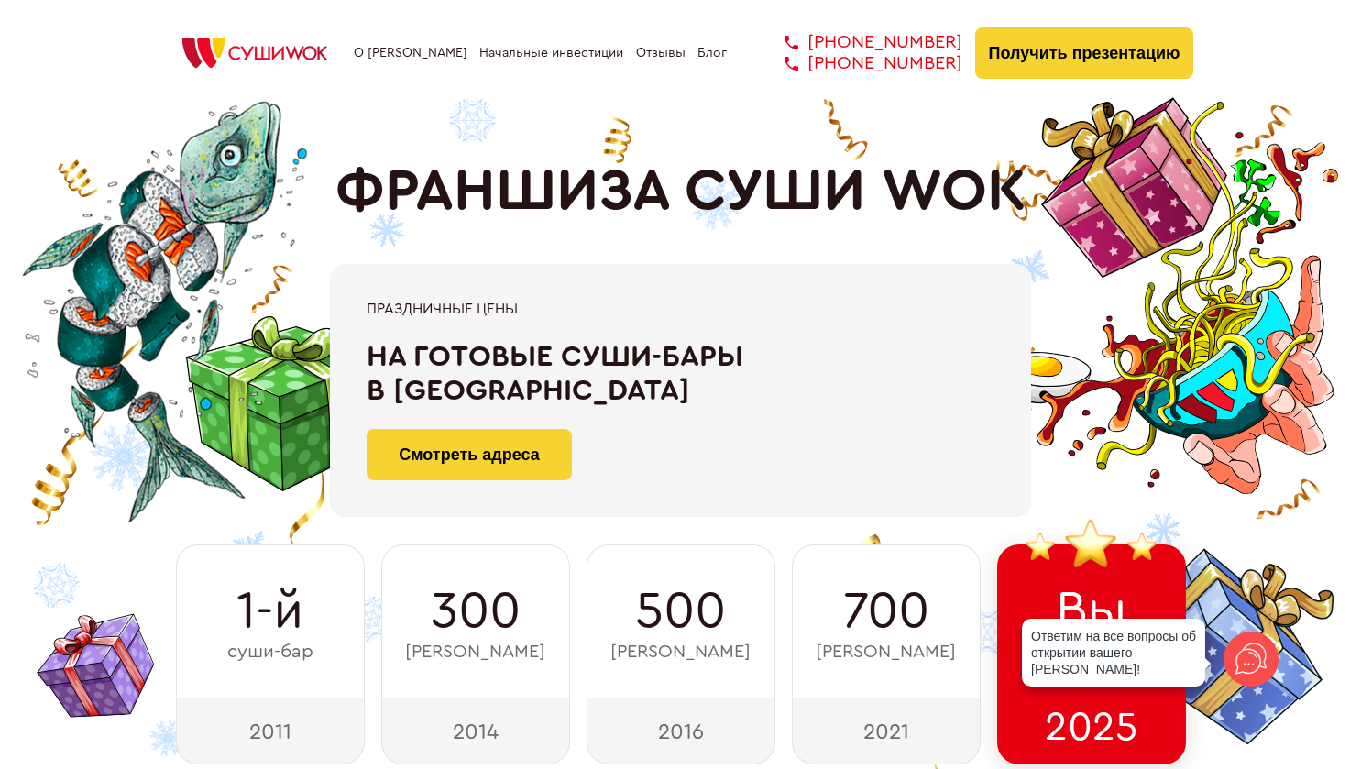
scroll to position [0, 0]
